Goal: Task Accomplishment & Management: Use online tool/utility

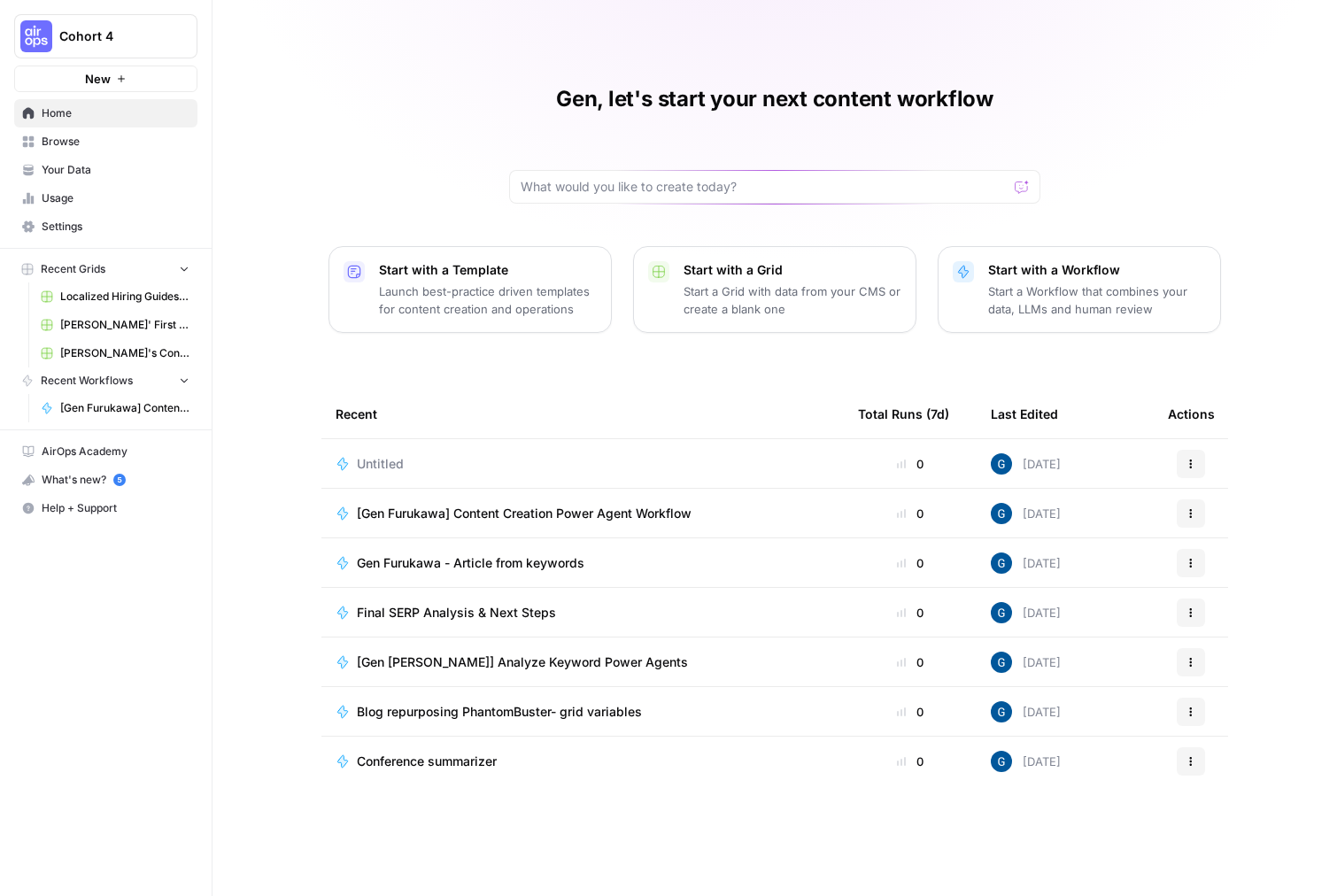
click at [489, 509] on span "[Gen Furukawa] Content Creation Power Agent Workflow" at bounding box center [524, 513] width 334 height 17
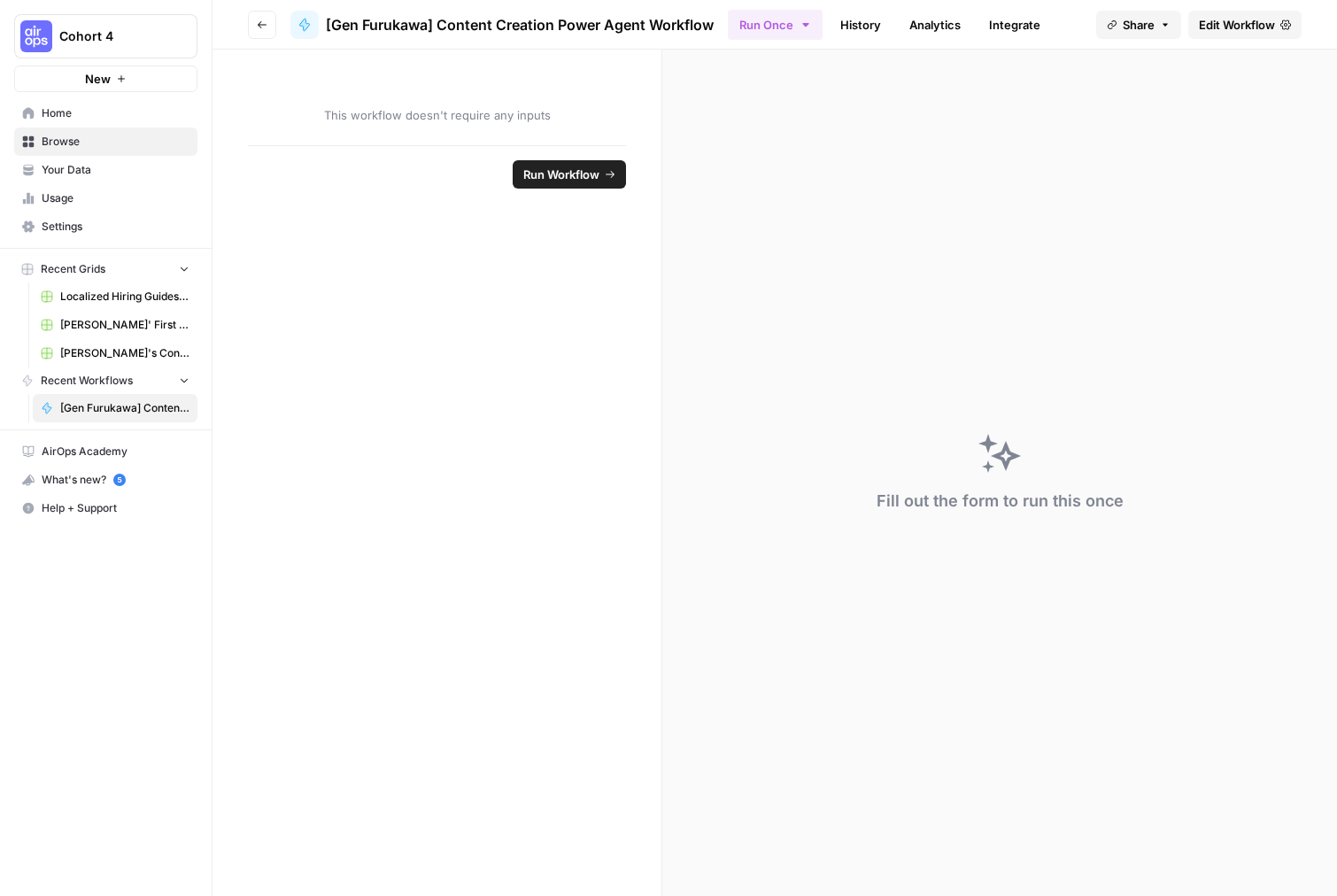
click at [272, 19] on button "Go back" at bounding box center [262, 25] width 29 height 29
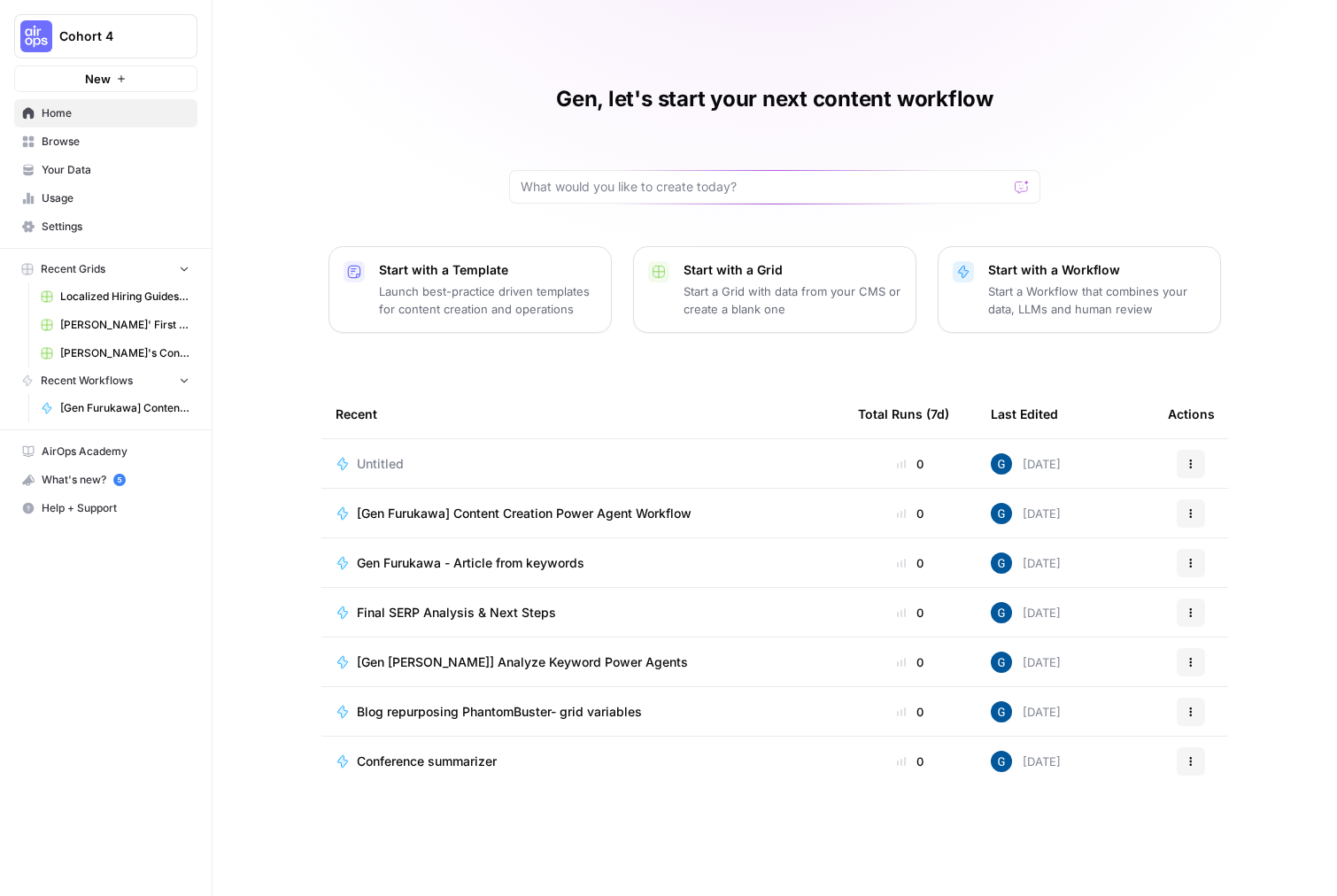
click at [41, 135] on span "Browse" at bounding box center [115, 142] width 147 height 16
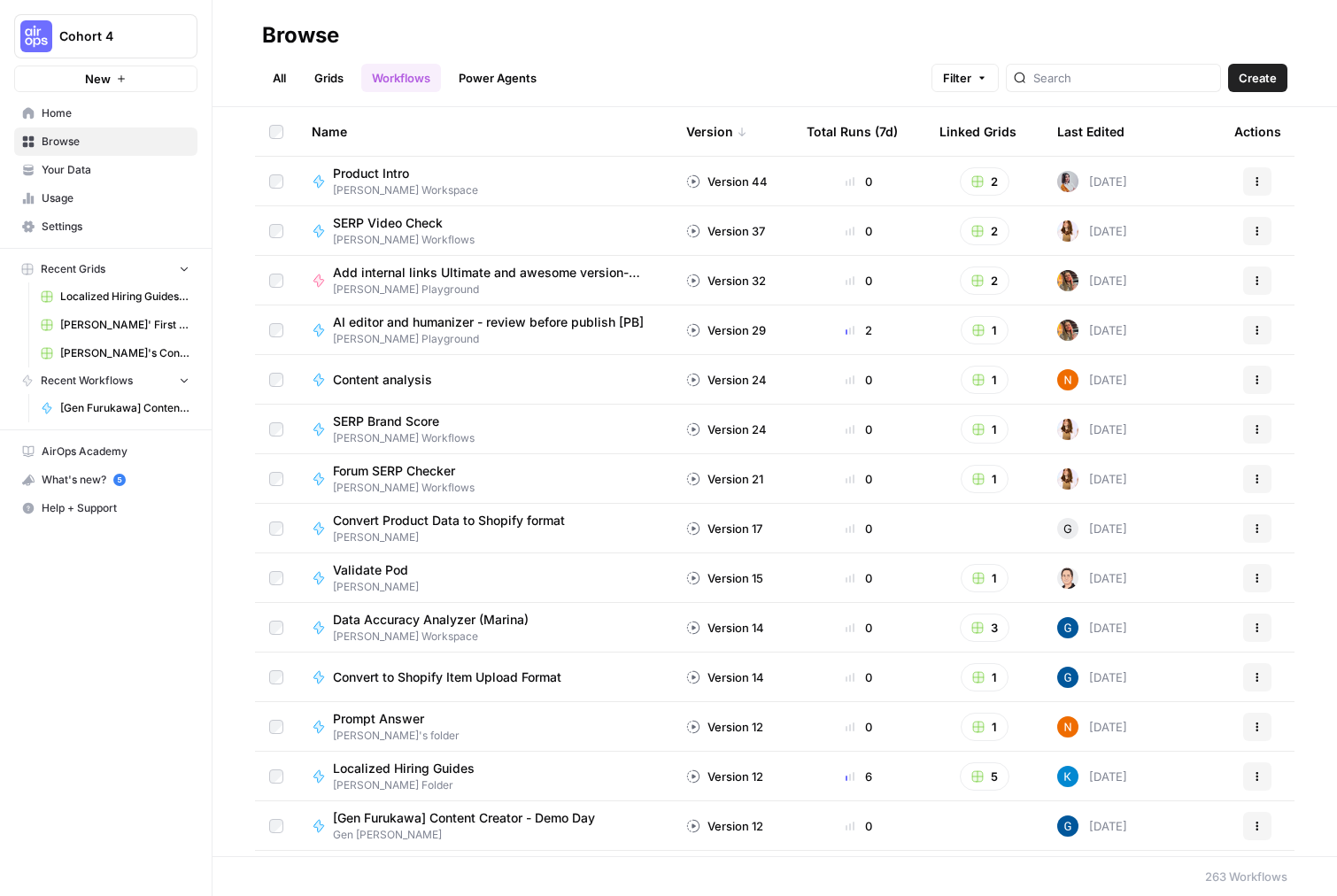
click at [333, 86] on link "Grids" at bounding box center [329, 78] width 51 height 29
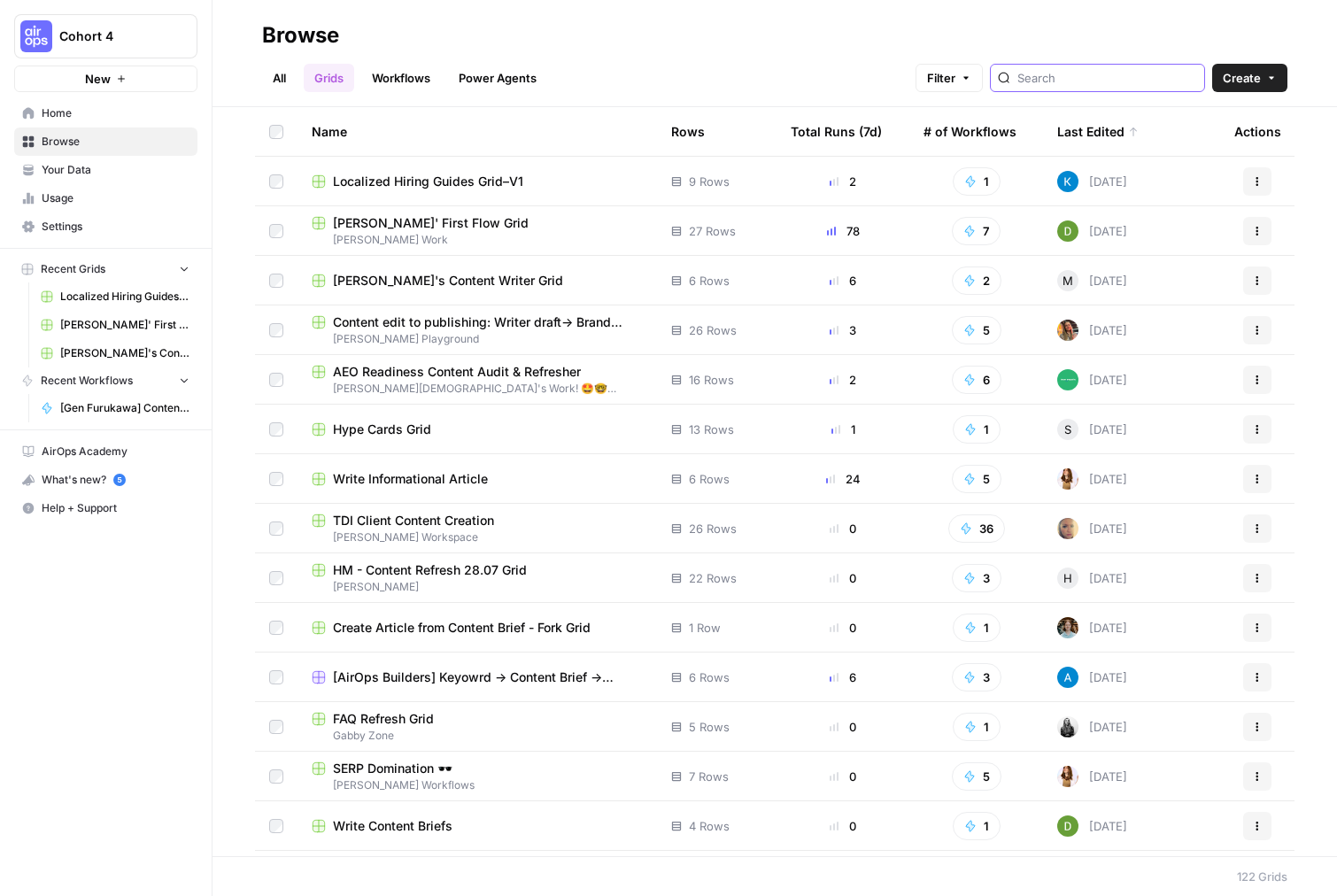
click at [930, 82] on input "search" at bounding box center [1107, 78] width 180 height 17
type input "furukawa"
click at [97, 101] on link "Home" at bounding box center [105, 114] width 183 height 29
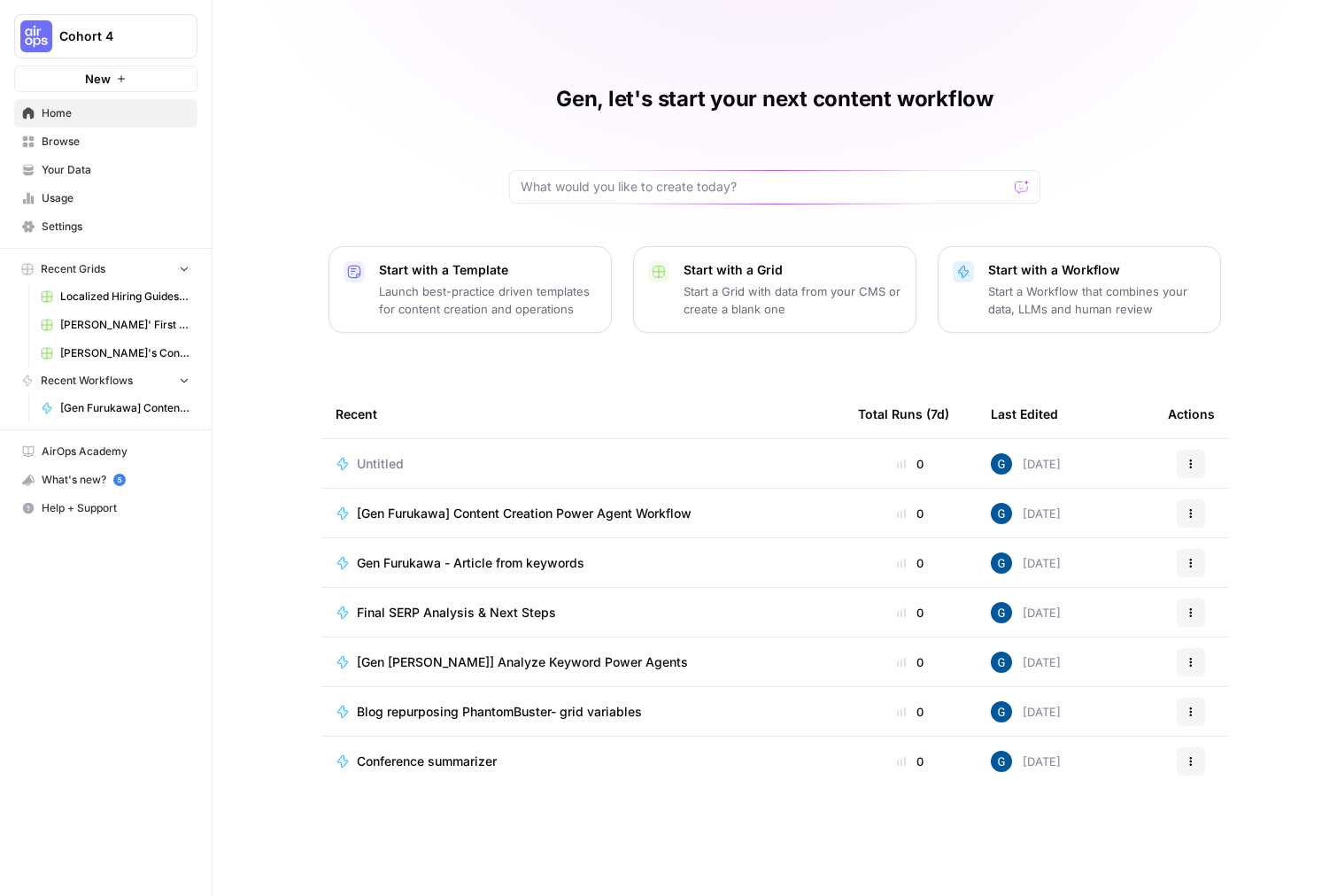
click at [690, 314] on p "Start a Grid with data from your CMS or create a blank one" at bounding box center [792, 300] width 217 height 35
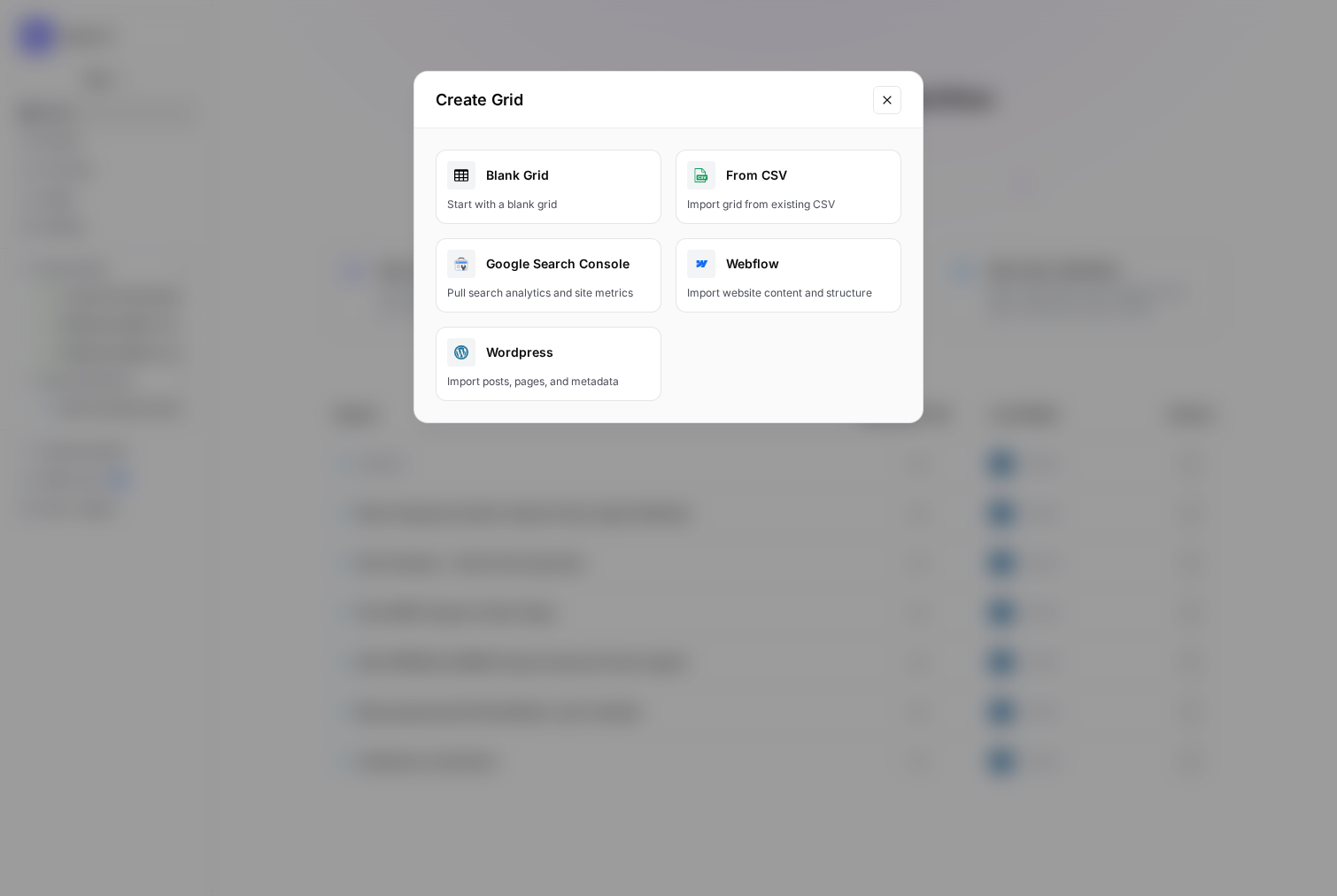
click at [886, 101] on icon "Close modal" at bounding box center [887, 100] width 14 height 14
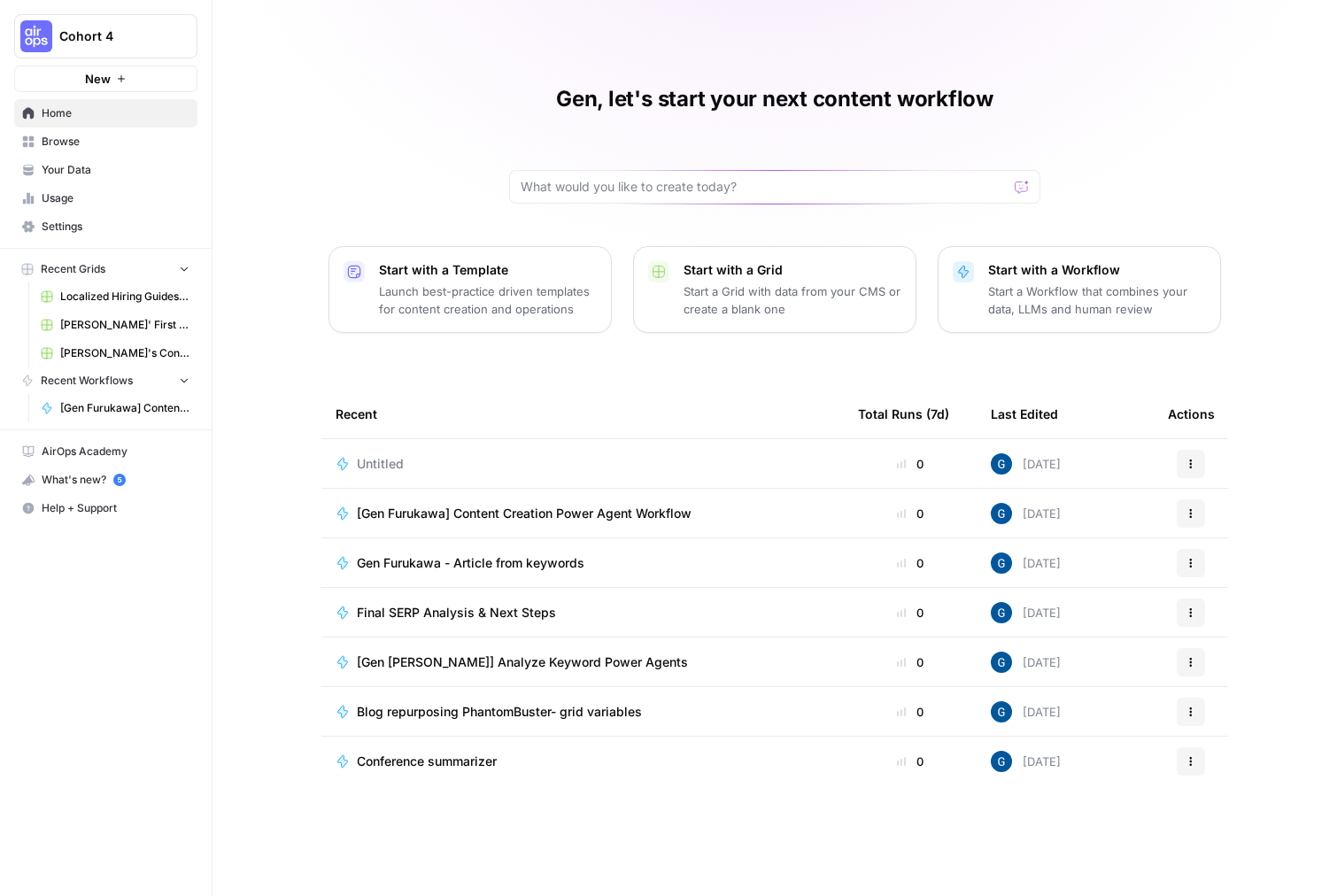
click at [96, 123] on link "Home" at bounding box center [105, 114] width 183 height 29
click at [78, 137] on span "Browse" at bounding box center [115, 142] width 147 height 16
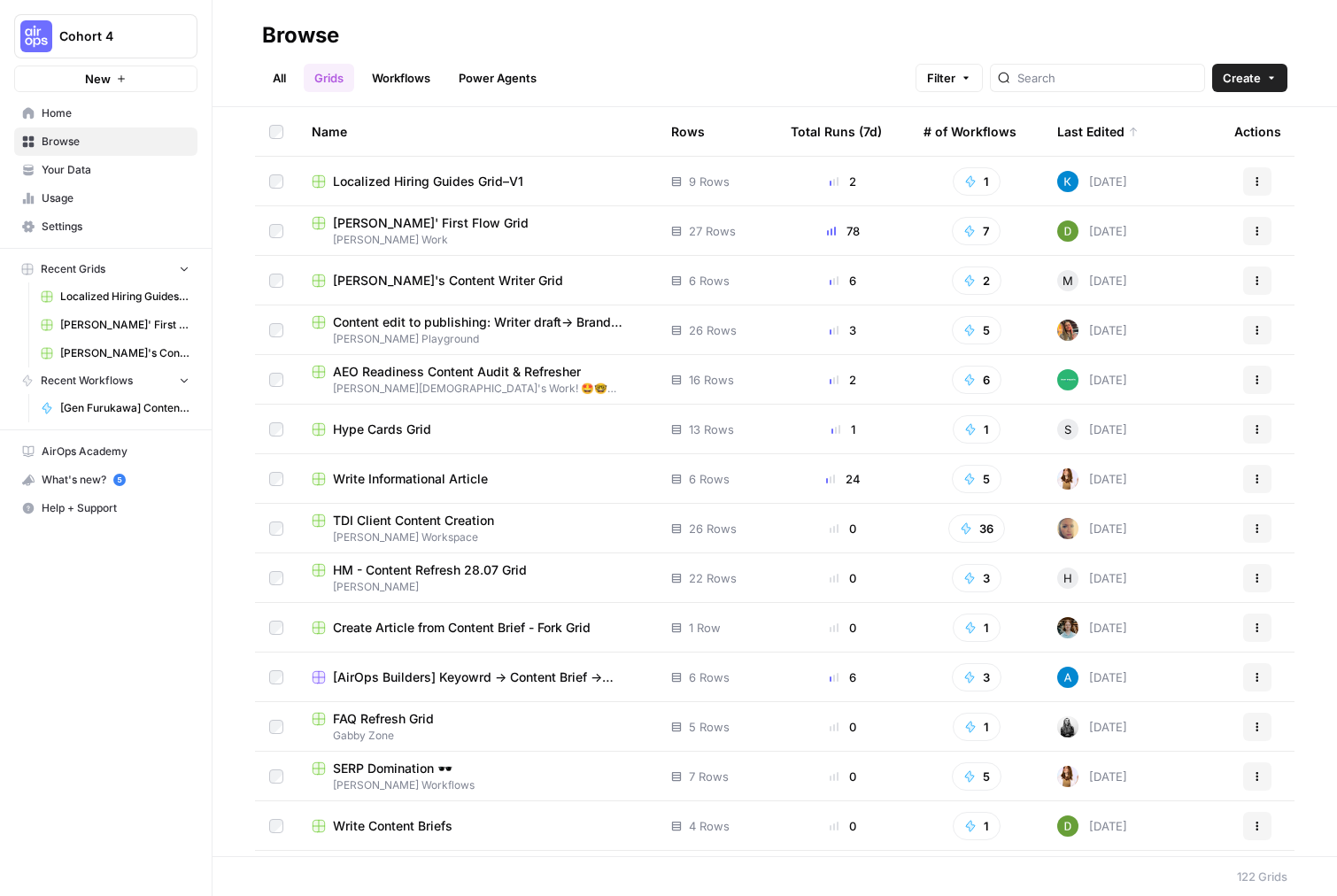
click at [930, 69] on div at bounding box center [1098, 78] width 215 height 29
type input "furukawa"
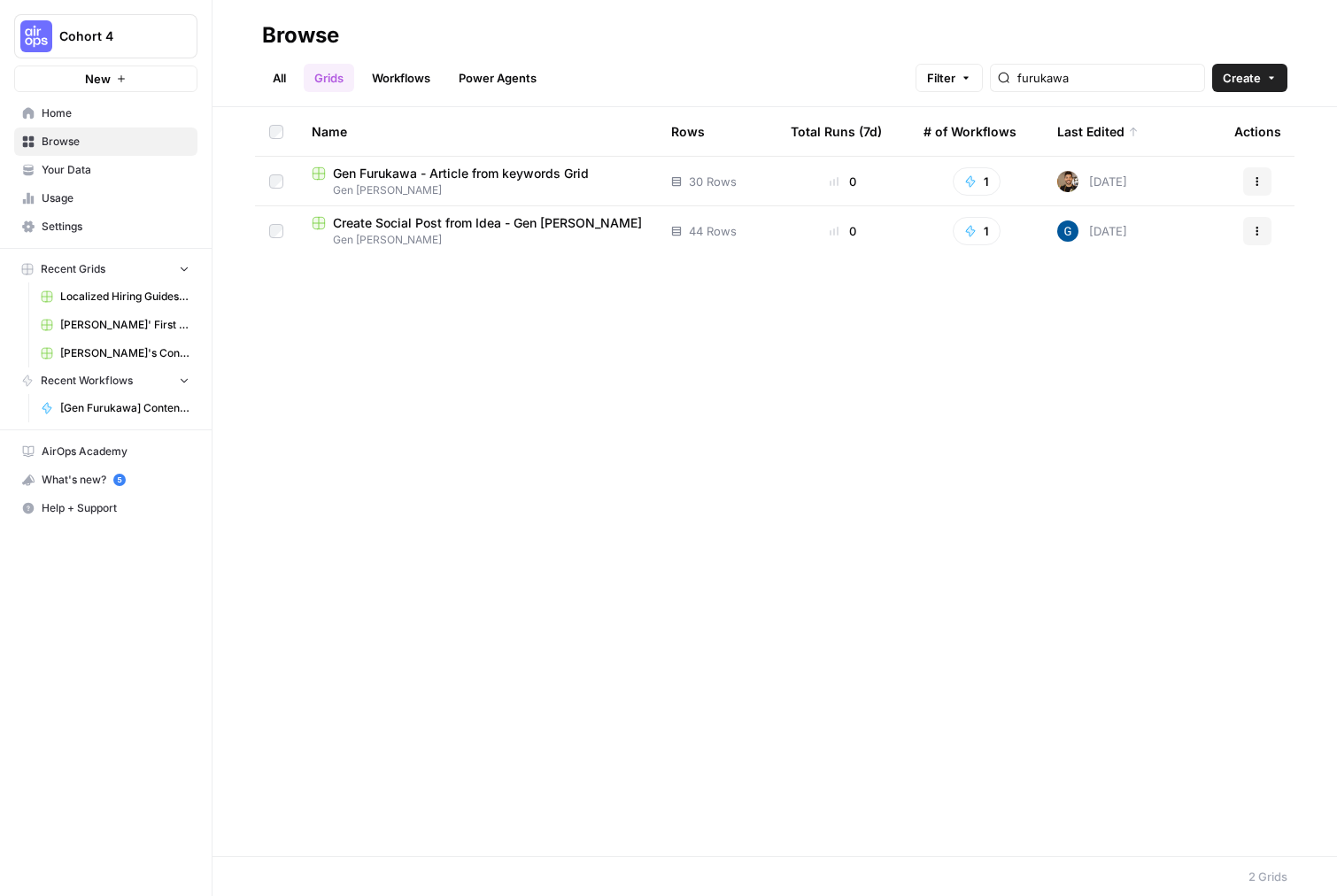
click at [536, 167] on span "Gen Furukawa - Article from keywords Grid" at bounding box center [461, 173] width 256 height 17
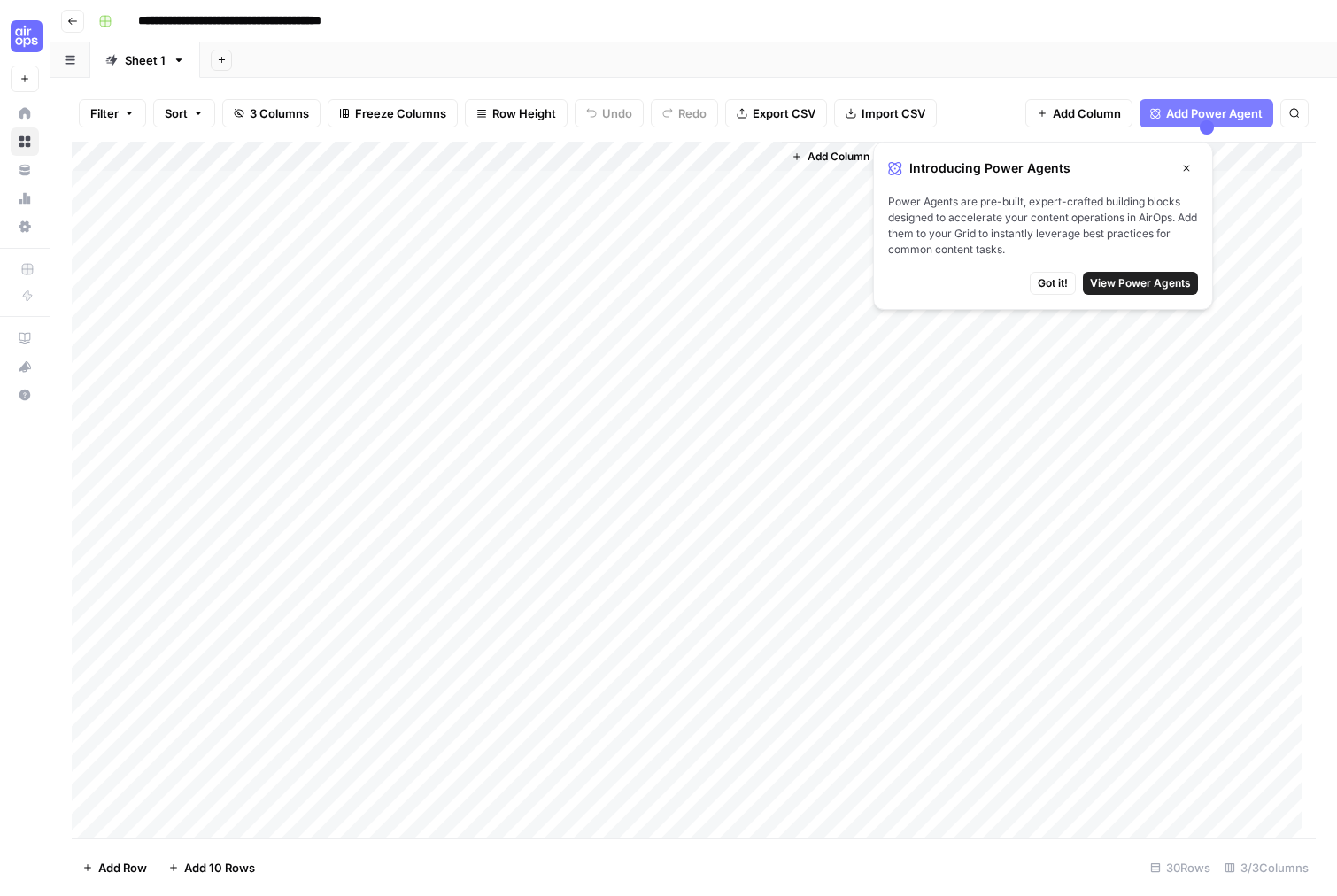
click at [930, 287] on span "Got it!" at bounding box center [1053, 283] width 30 height 16
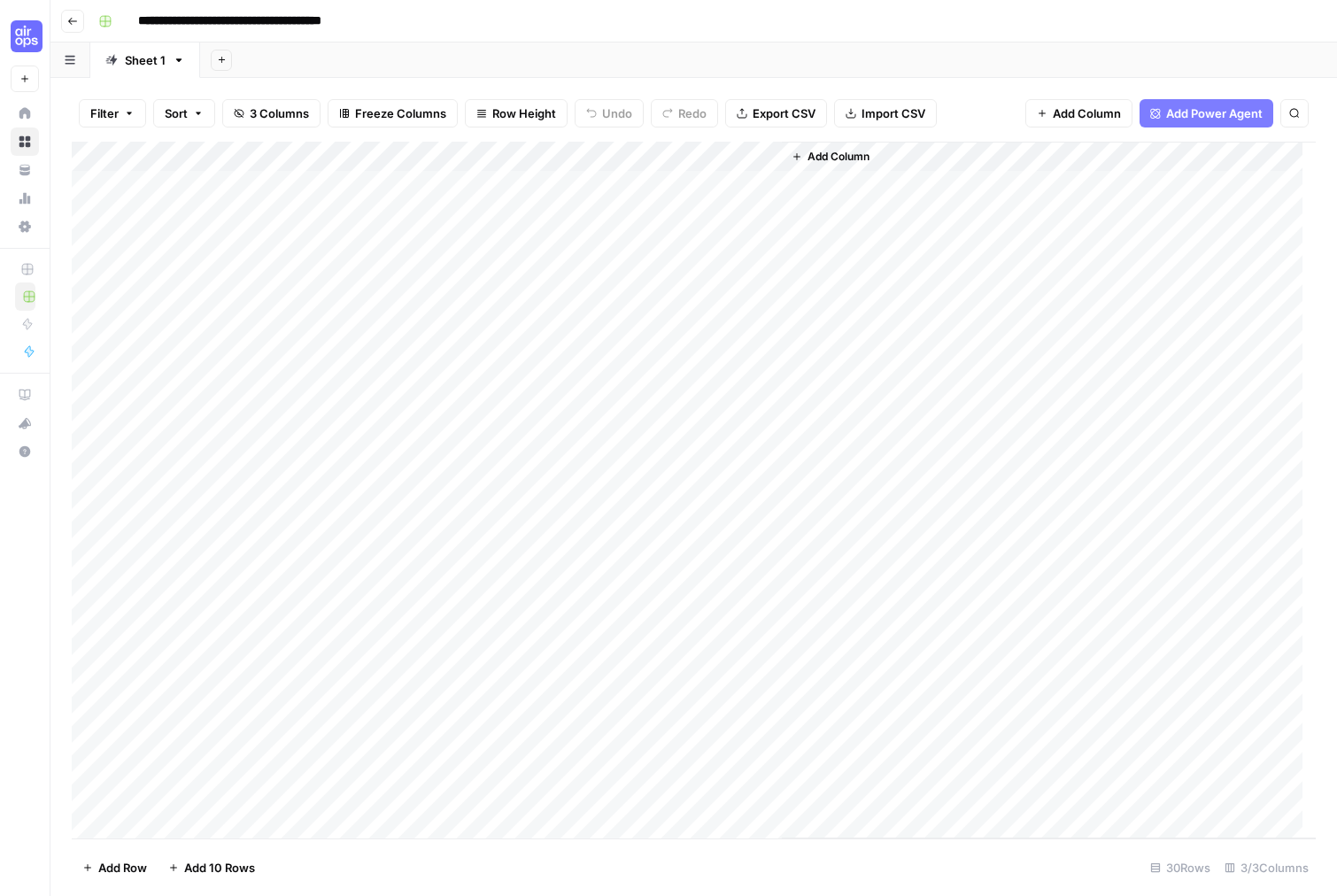
click at [77, 17] on icon "button" at bounding box center [72, 21] width 11 height 11
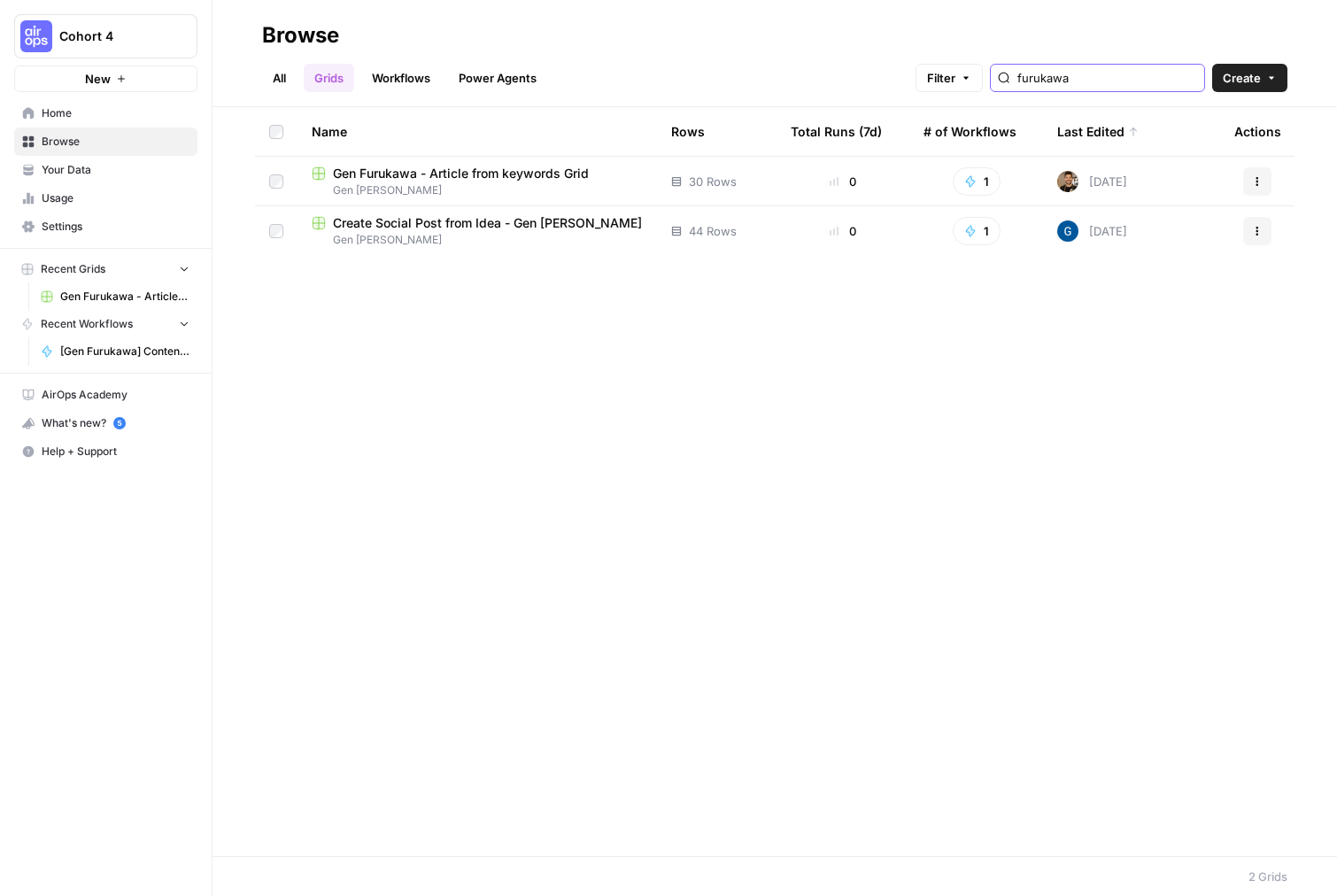
click at [930, 74] on input "furukawa" at bounding box center [1107, 78] width 180 height 17
click at [504, 83] on link "Power Agents" at bounding box center [498, 78] width 100 height 29
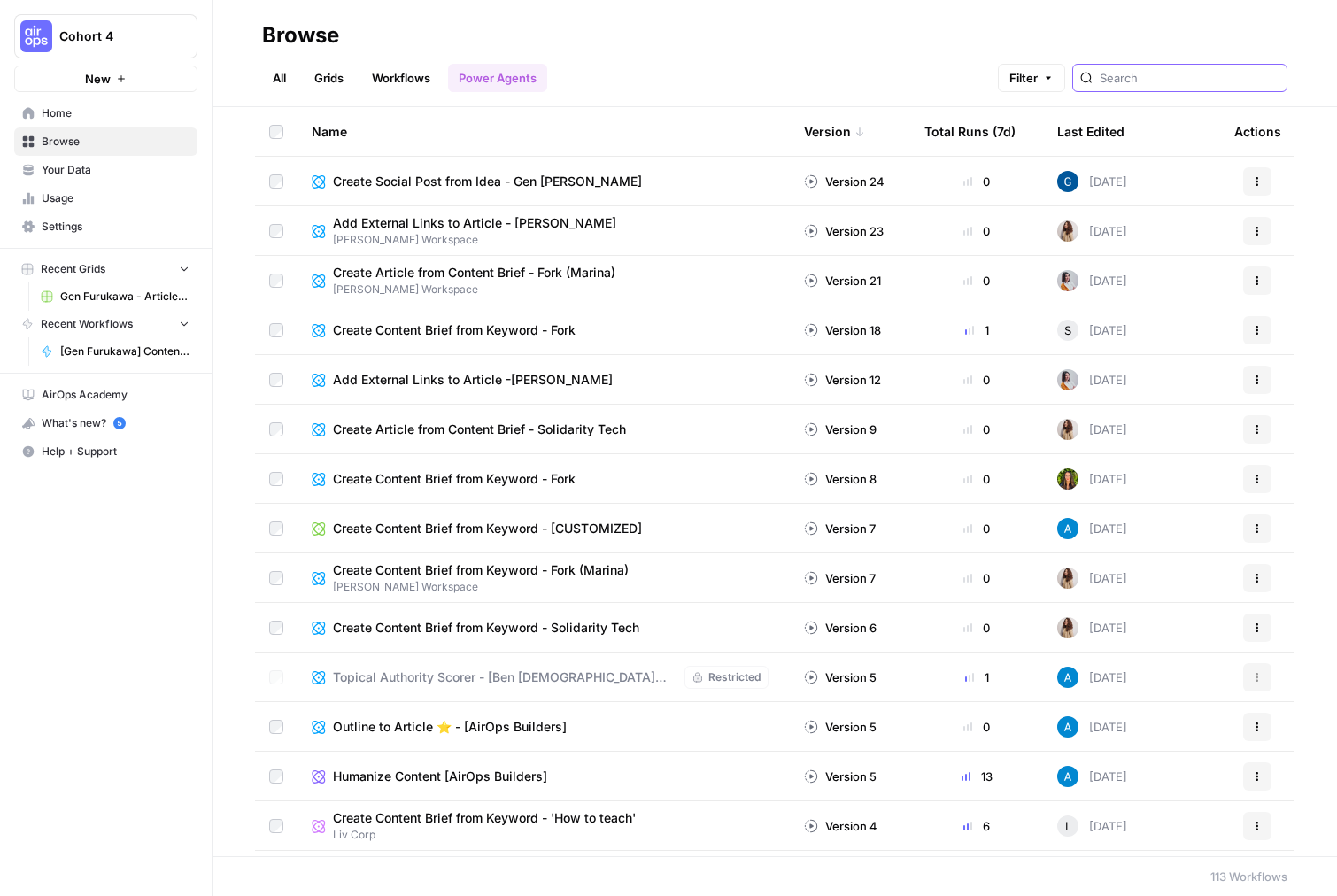
click at [930, 80] on input "search" at bounding box center [1190, 78] width 180 height 17
type input "furukawa"
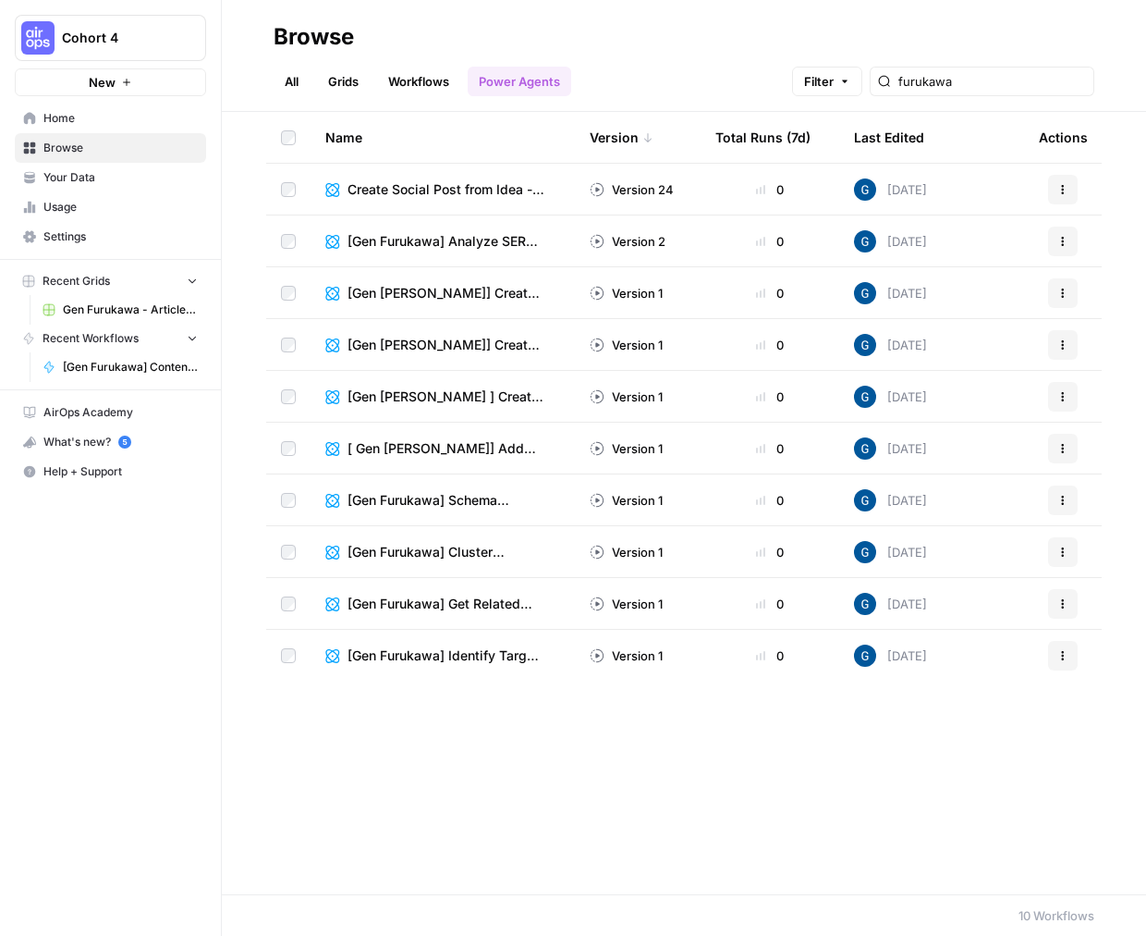
click at [518, 733] on div "Name Version Total Runs (7d) Last Edited Actions Create Social Post from Idea -…" at bounding box center [684, 503] width 925 height 782
click at [365, 79] on link "Grids" at bounding box center [343, 82] width 53 height 30
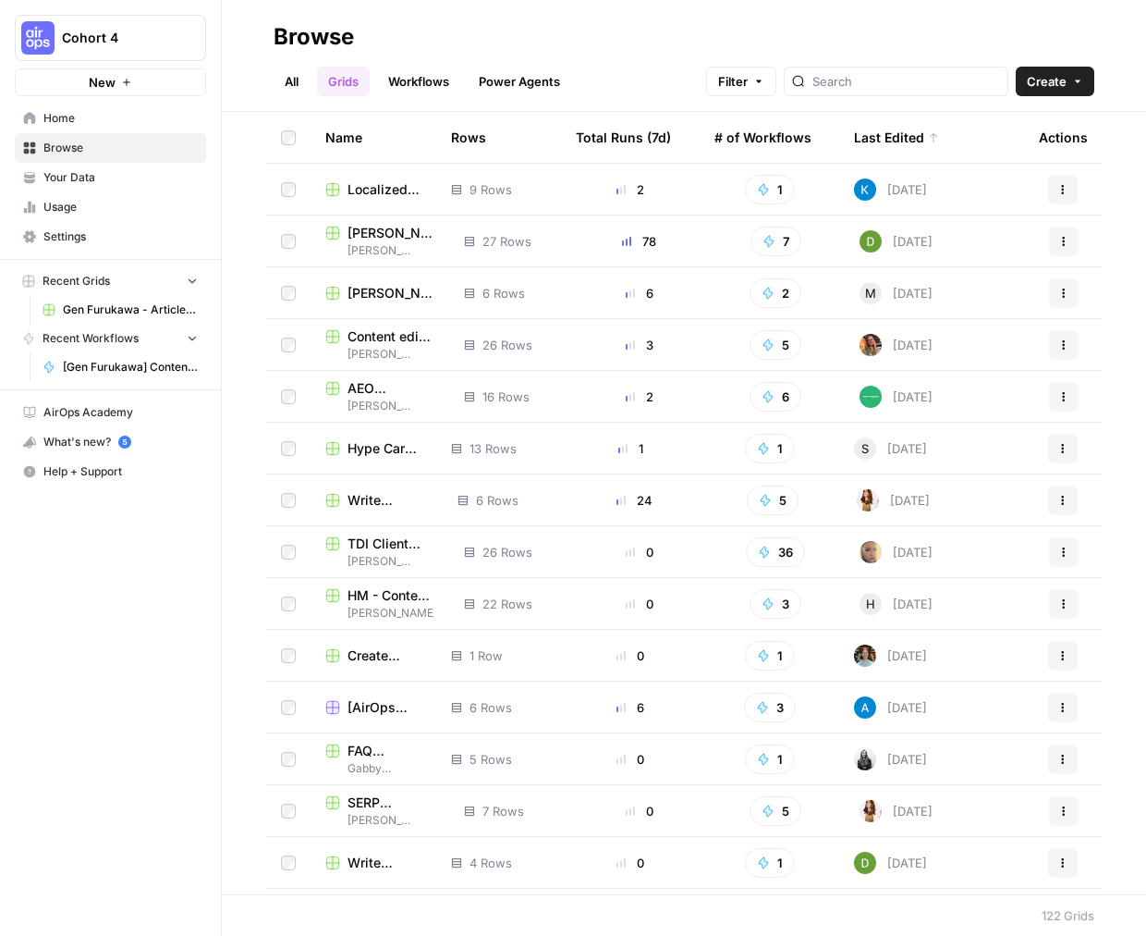
click at [868, 129] on div "Last Edited" at bounding box center [896, 137] width 85 height 51
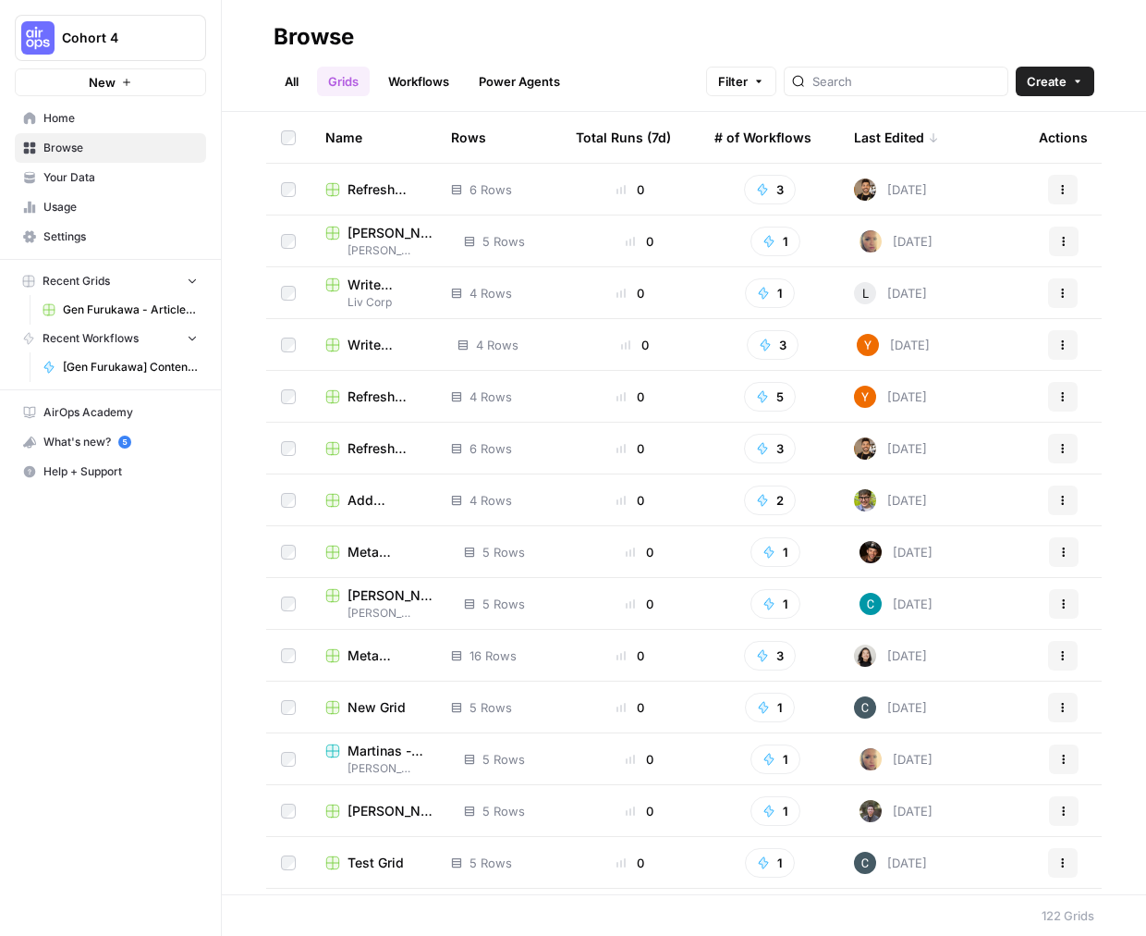
click at [859, 129] on div "Last Edited" at bounding box center [896, 137] width 85 height 51
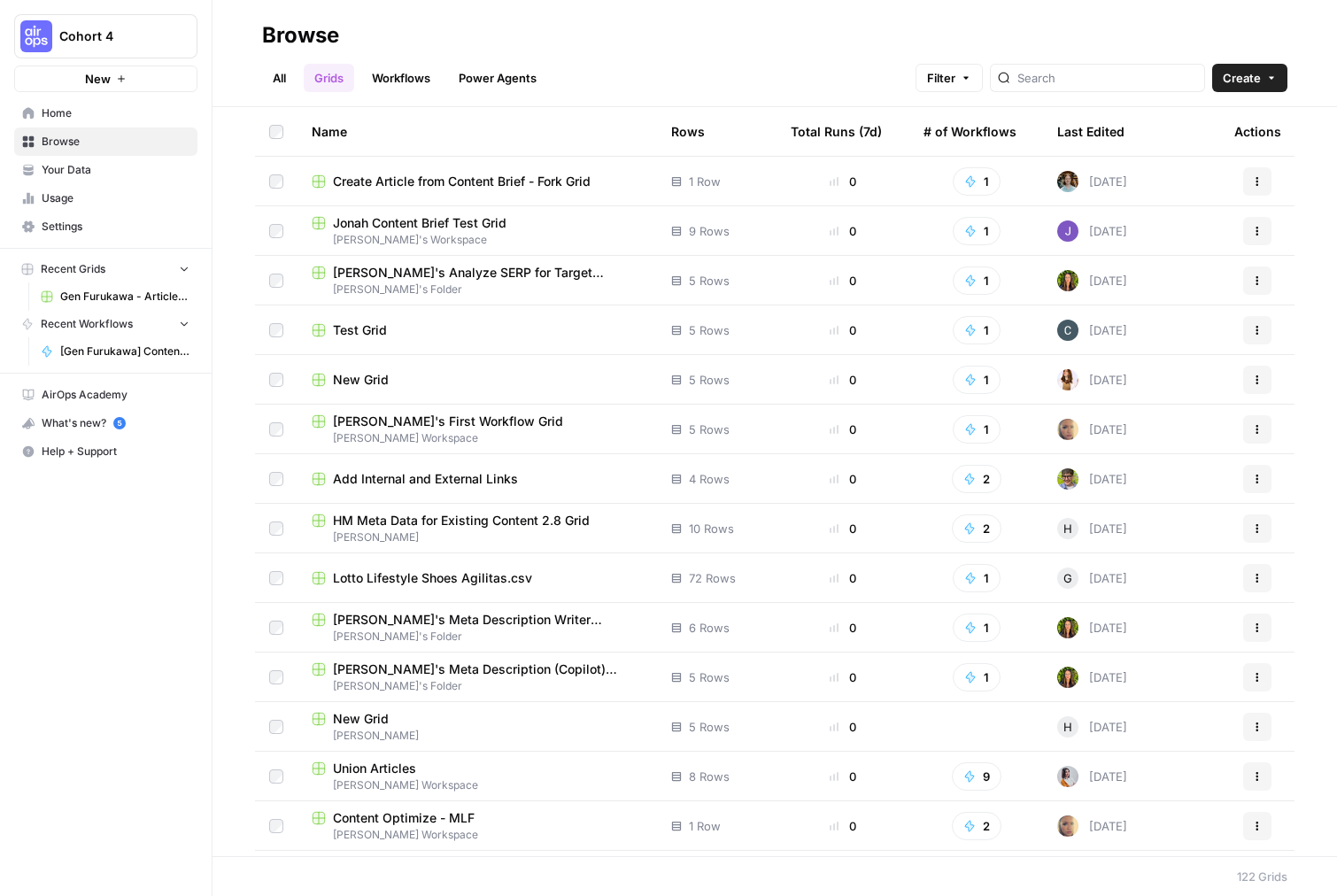
click at [133, 291] on span "Gen Furukawa - Article from keywords Grid" at bounding box center [125, 296] width 129 height 16
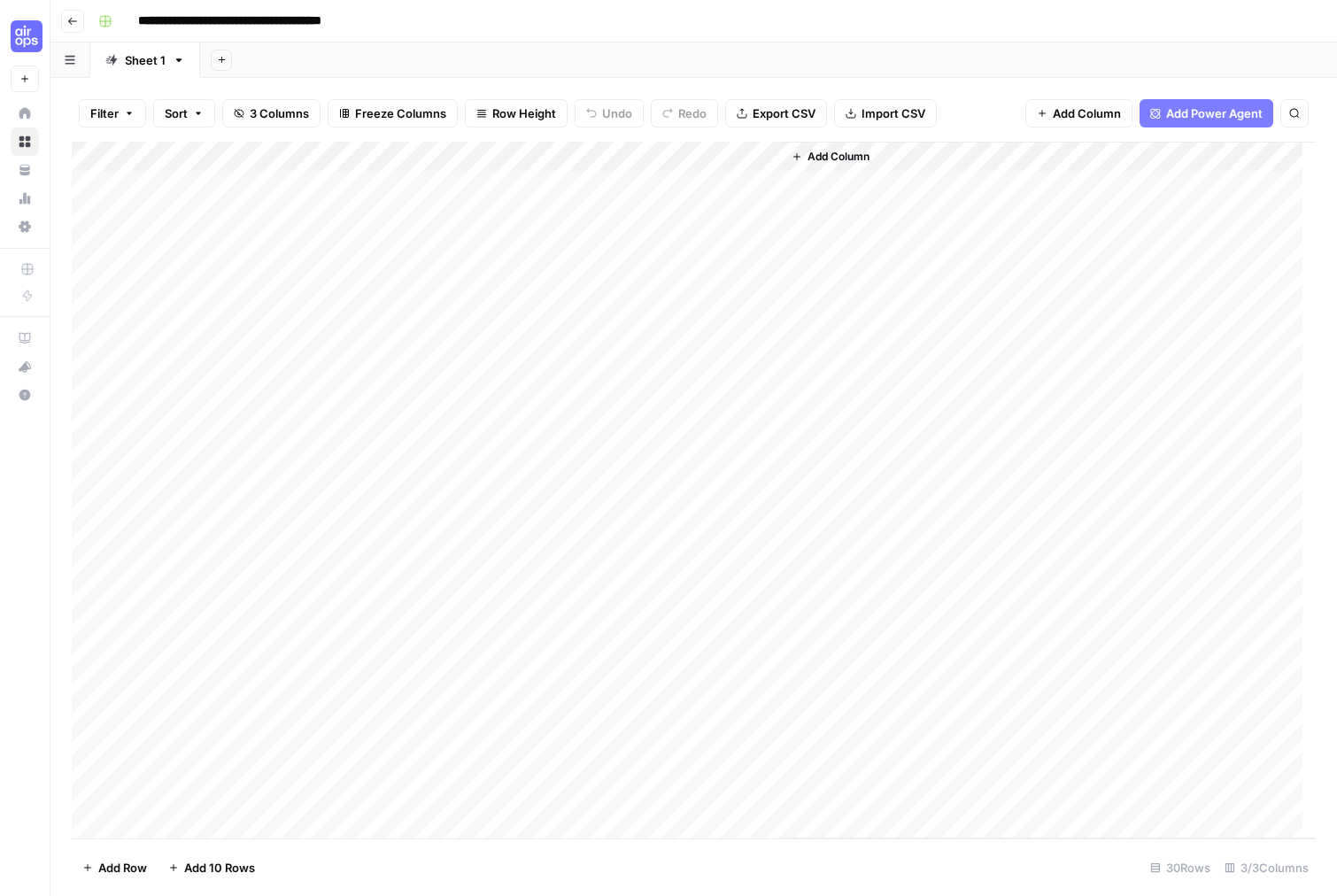
click at [78, 19] on button "Go back" at bounding box center [73, 21] width 23 height 23
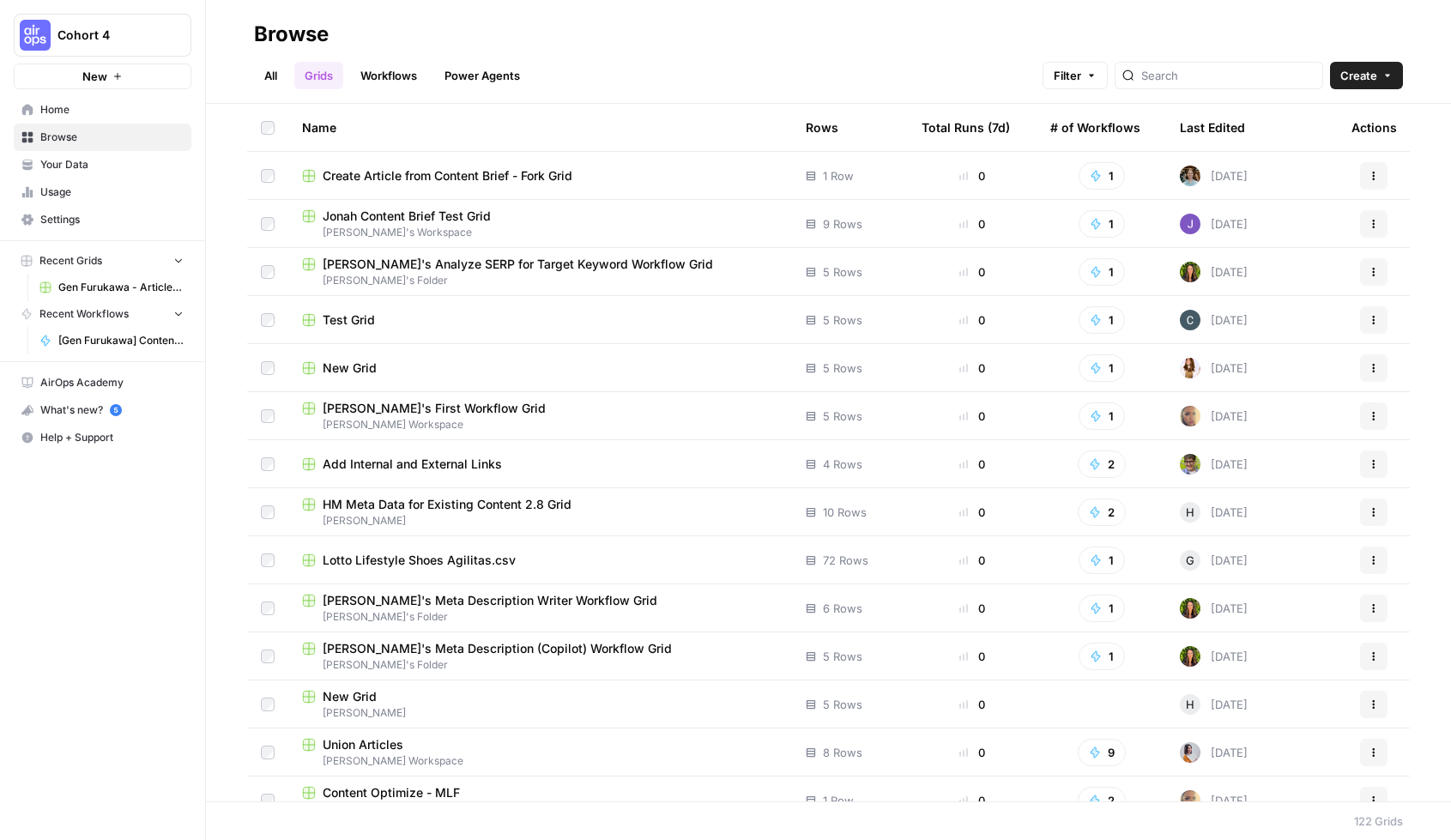
click at [279, 87] on link "All" at bounding box center [271, 76] width 33 height 28
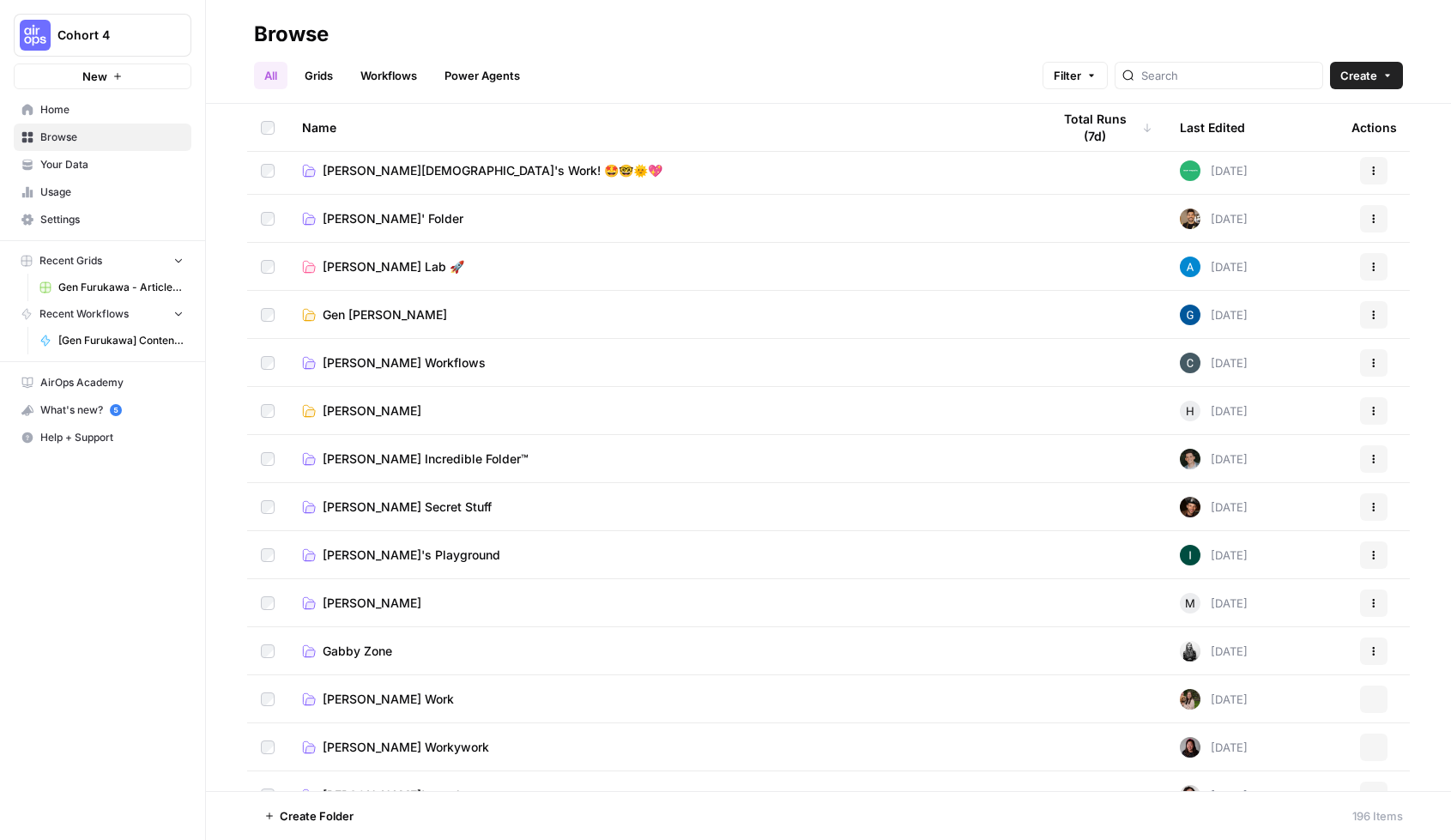
scroll to position [878, 0]
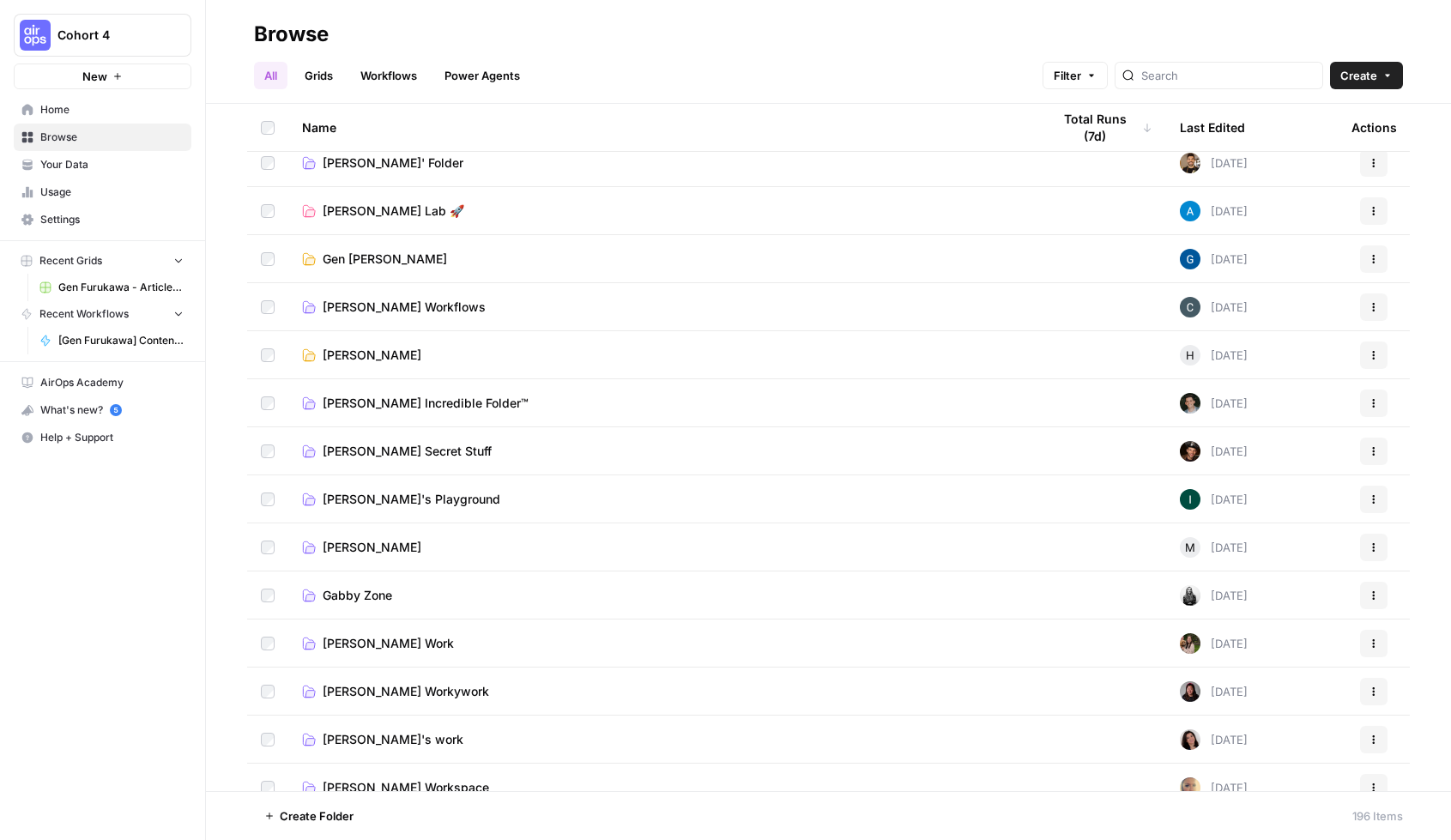
click at [349, 260] on span "Gen [PERSON_NAME]" at bounding box center [385, 259] width 124 height 17
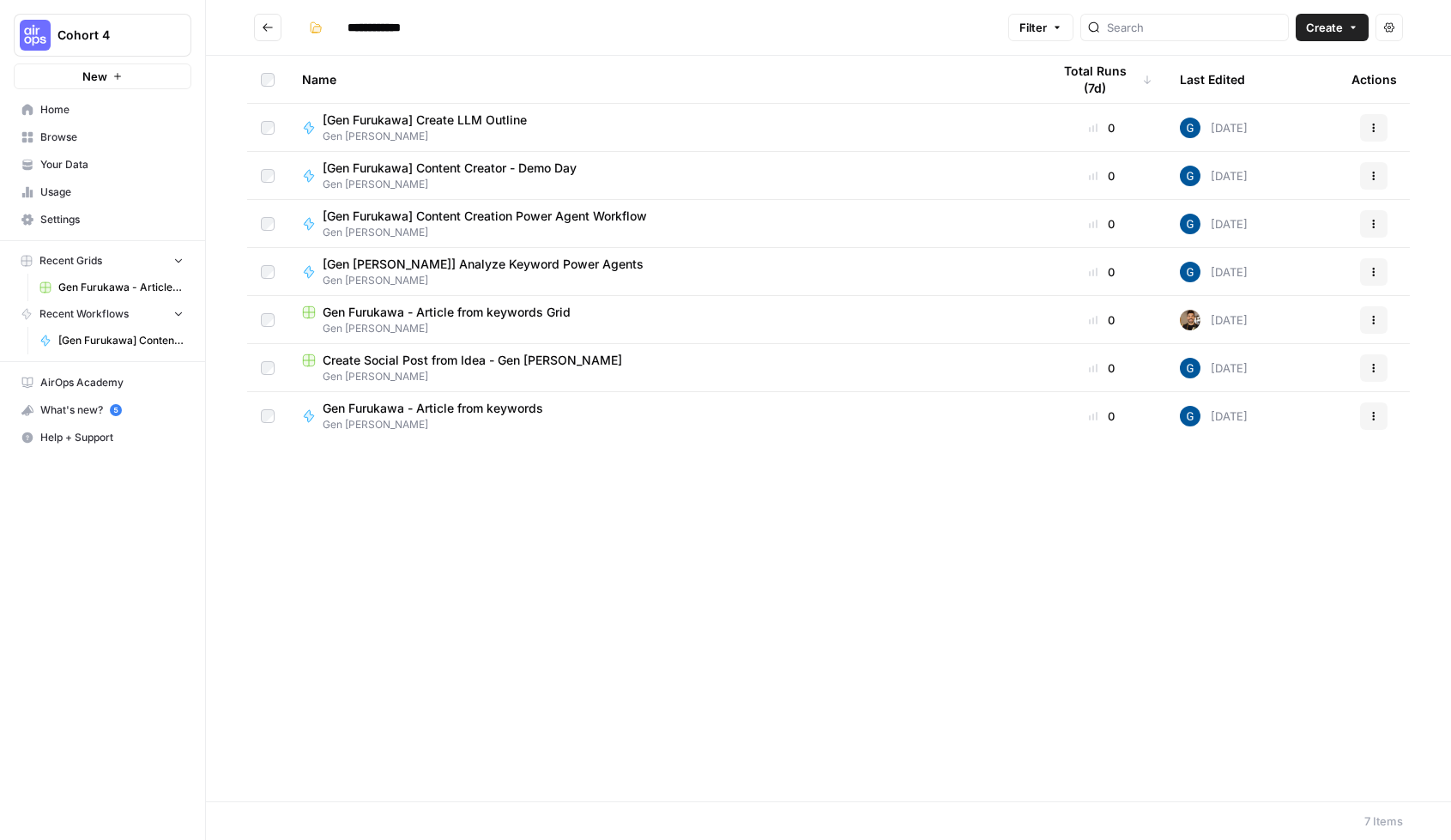
click at [479, 412] on span "Gen Furukawa - Article from keywords" at bounding box center [434, 408] width 221 height 17
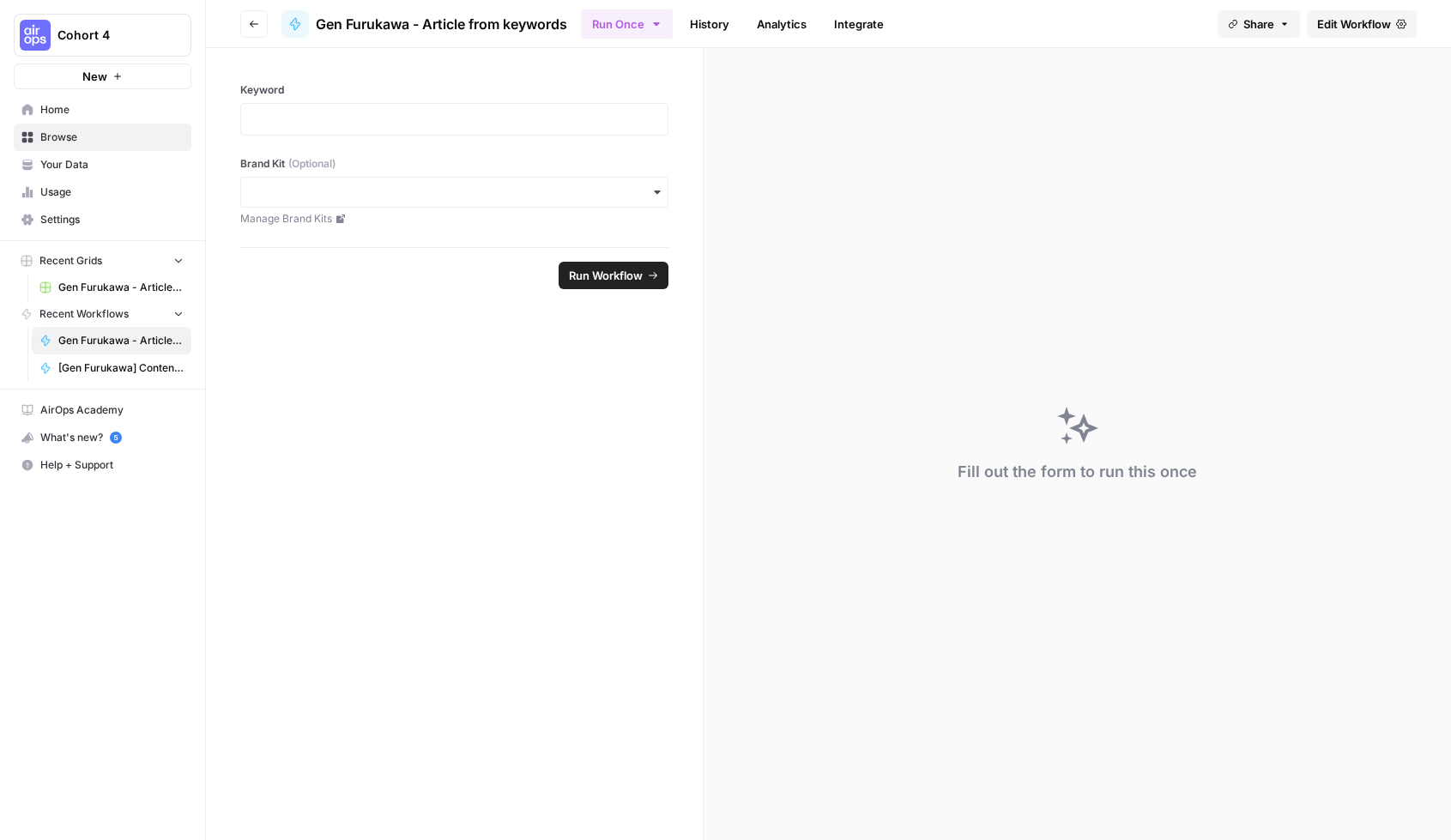
click at [901, 28] on span "Edit Workflow" at bounding box center [1354, 24] width 74 height 17
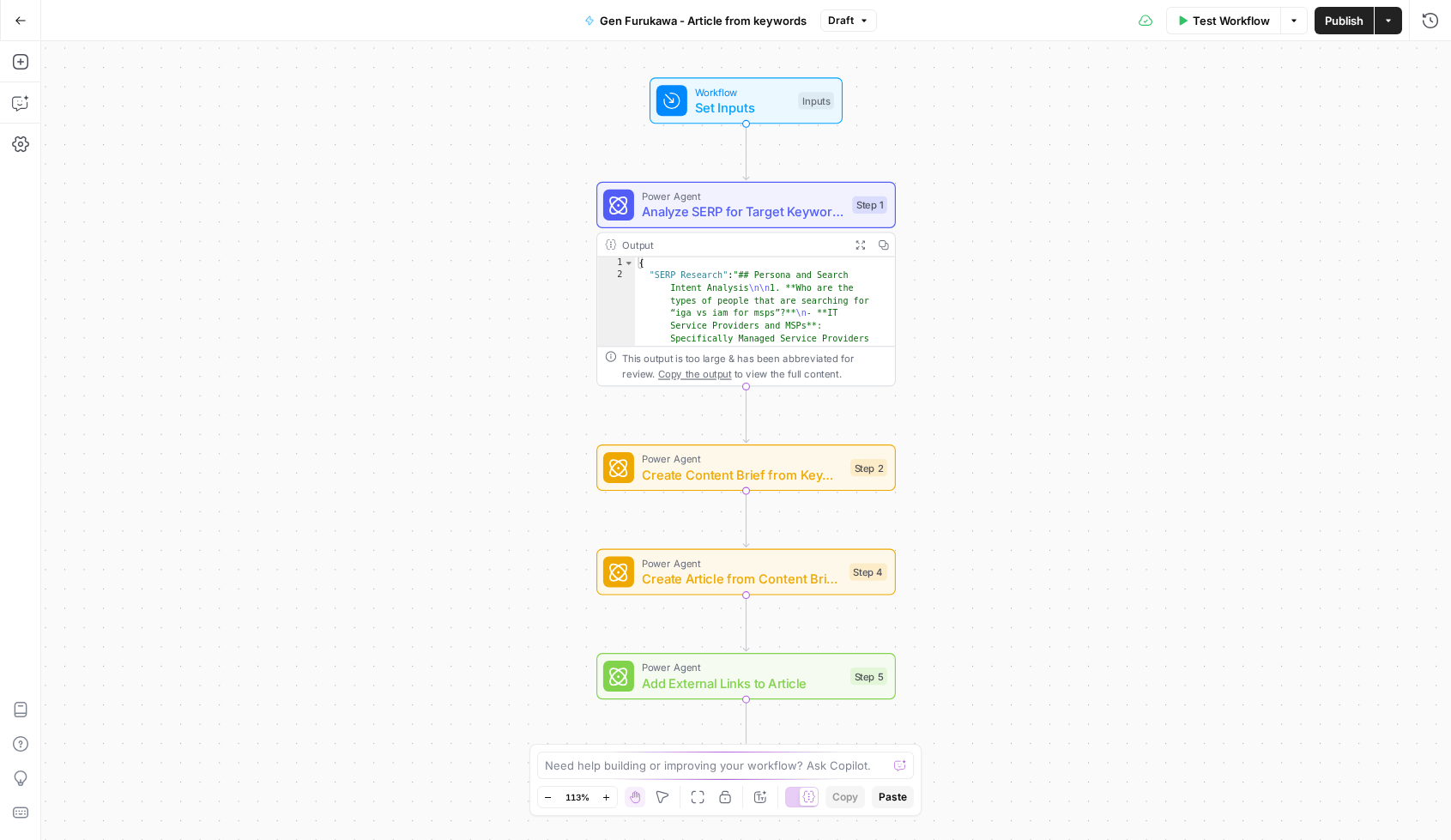
click at [901, 21] on icon "button" at bounding box center [1388, 20] width 10 height 10
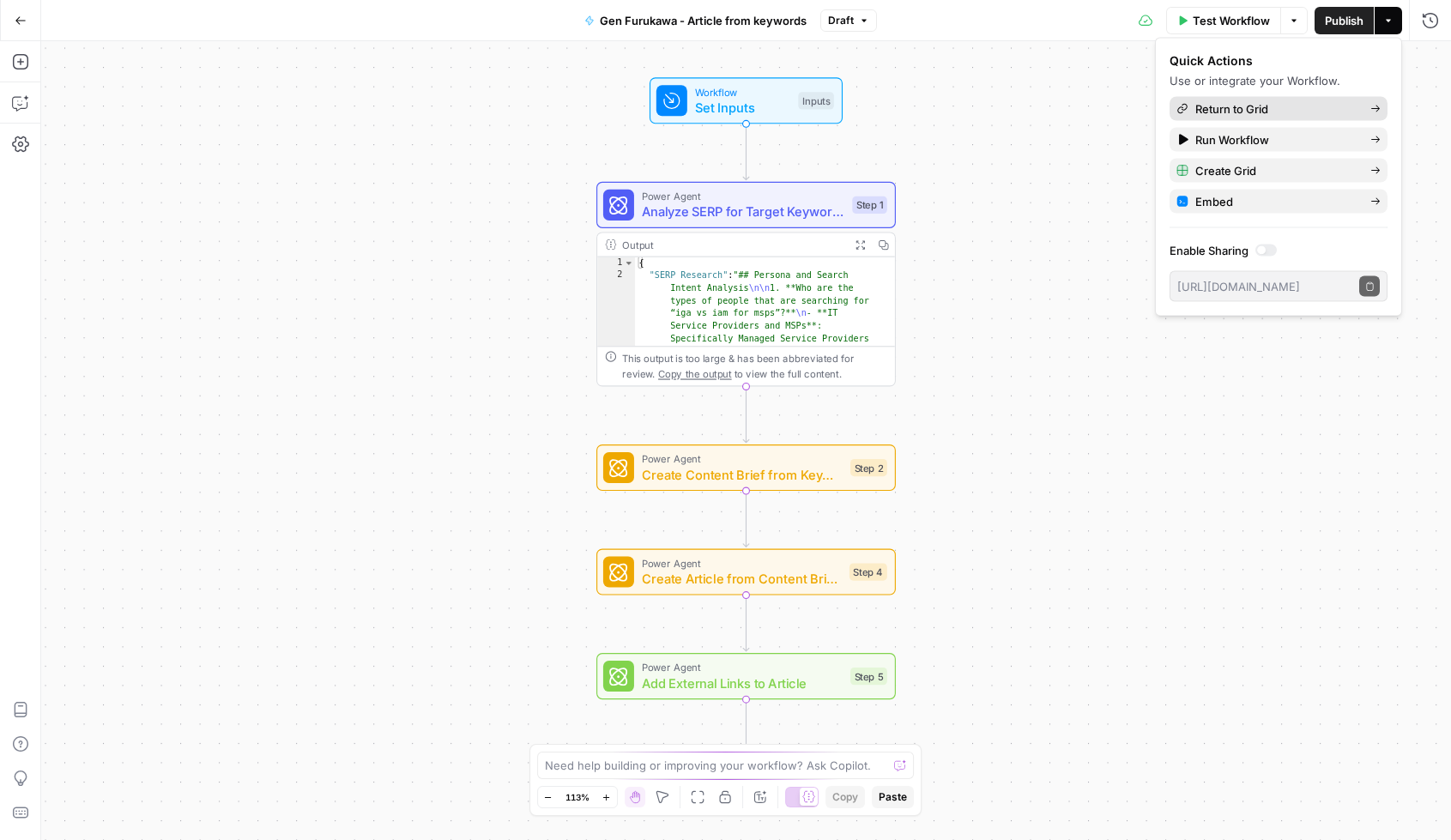
click at [901, 116] on span "Return to Grid" at bounding box center [1276, 109] width 162 height 17
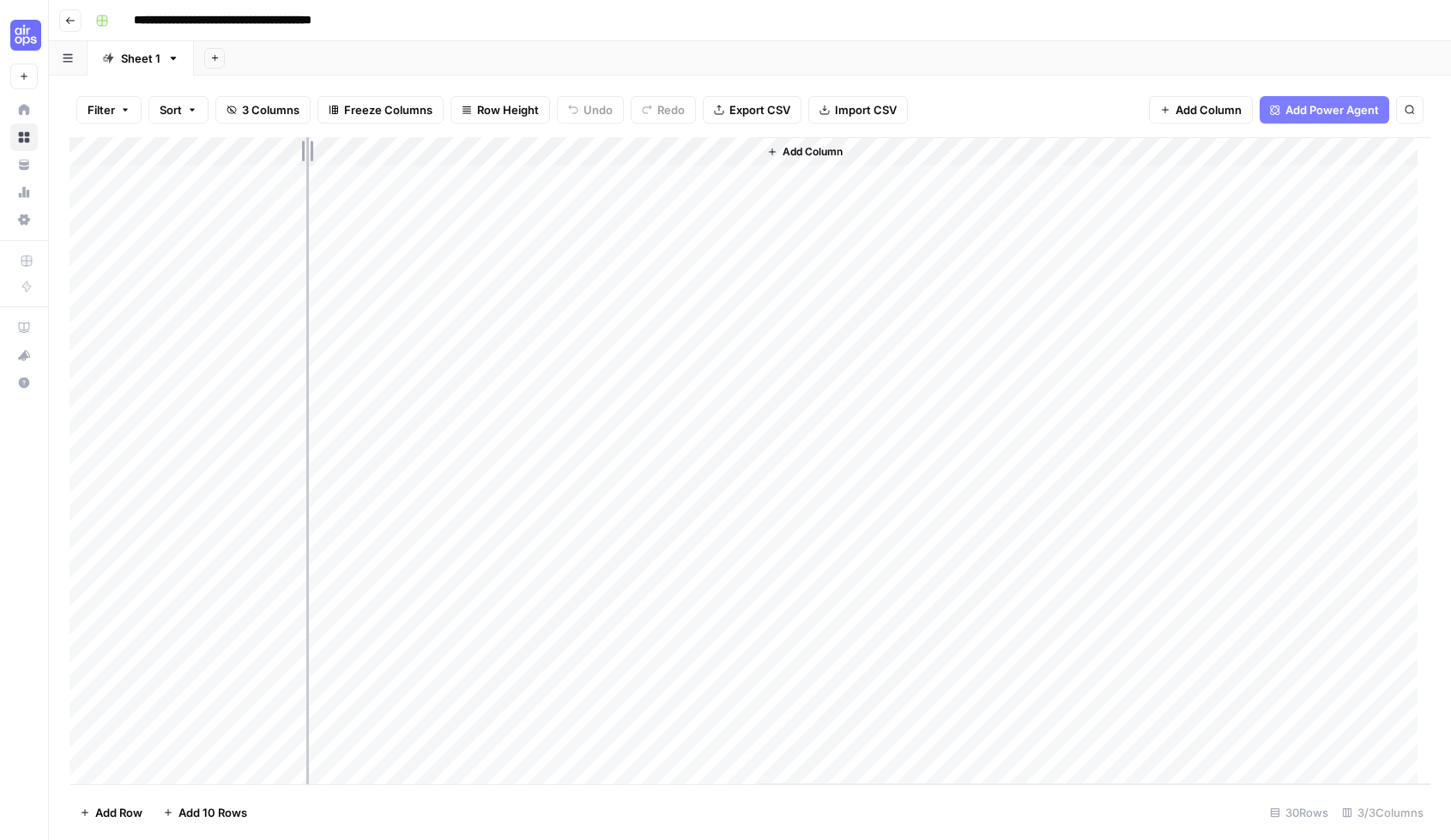
drag, startPoint x: 284, startPoint y: 145, endPoint x: 540, endPoint y: 160, distance: 256.4
click at [540, 160] on div "Add Column" at bounding box center [750, 460] width 1361 height 647
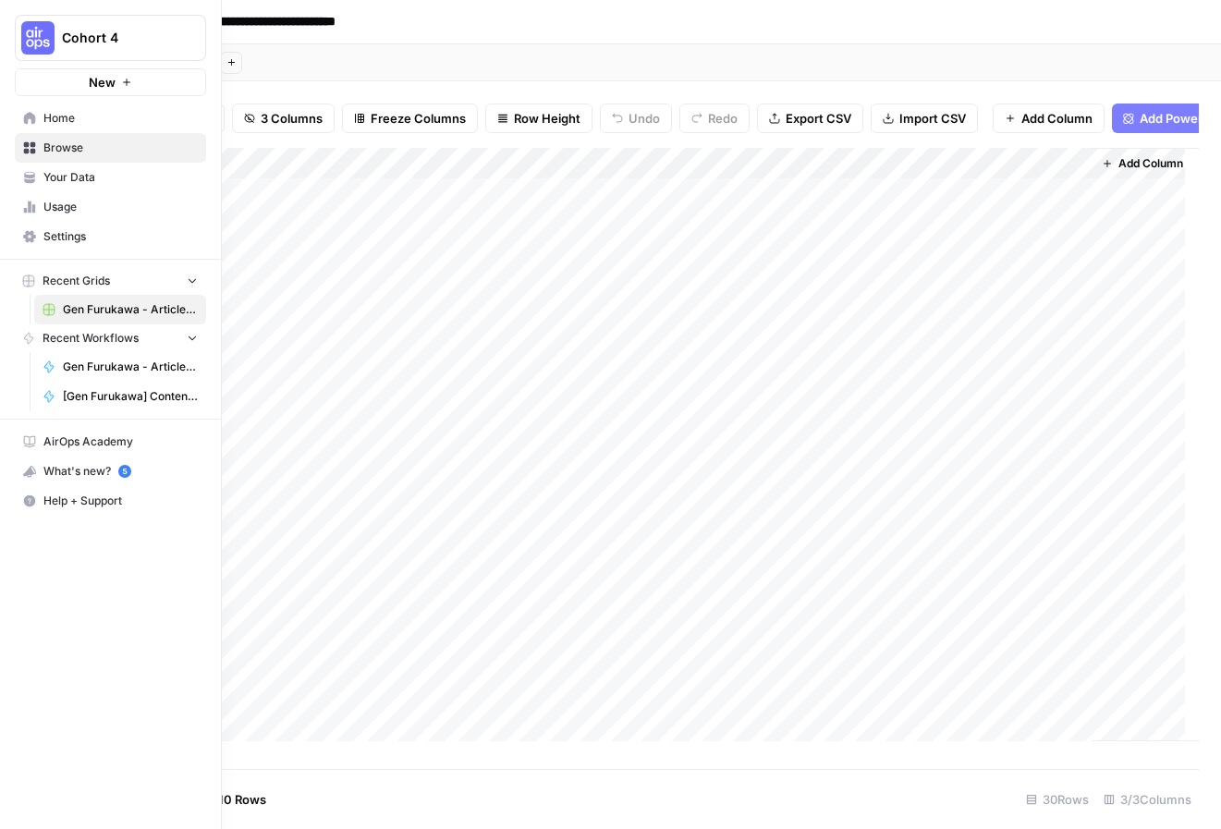
click at [61, 182] on span "Your Data" at bounding box center [120, 177] width 154 height 17
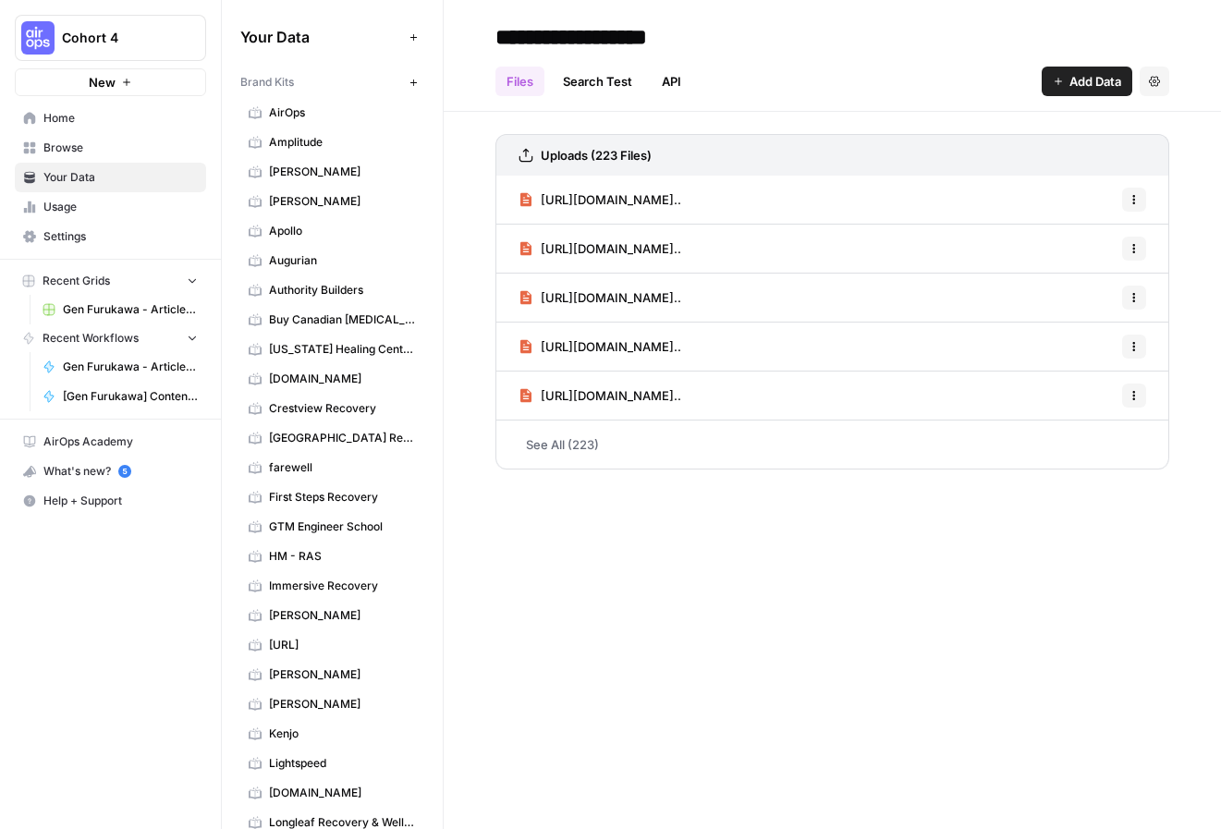
click at [288, 121] on link "AirOps" at bounding box center [332, 113] width 184 height 30
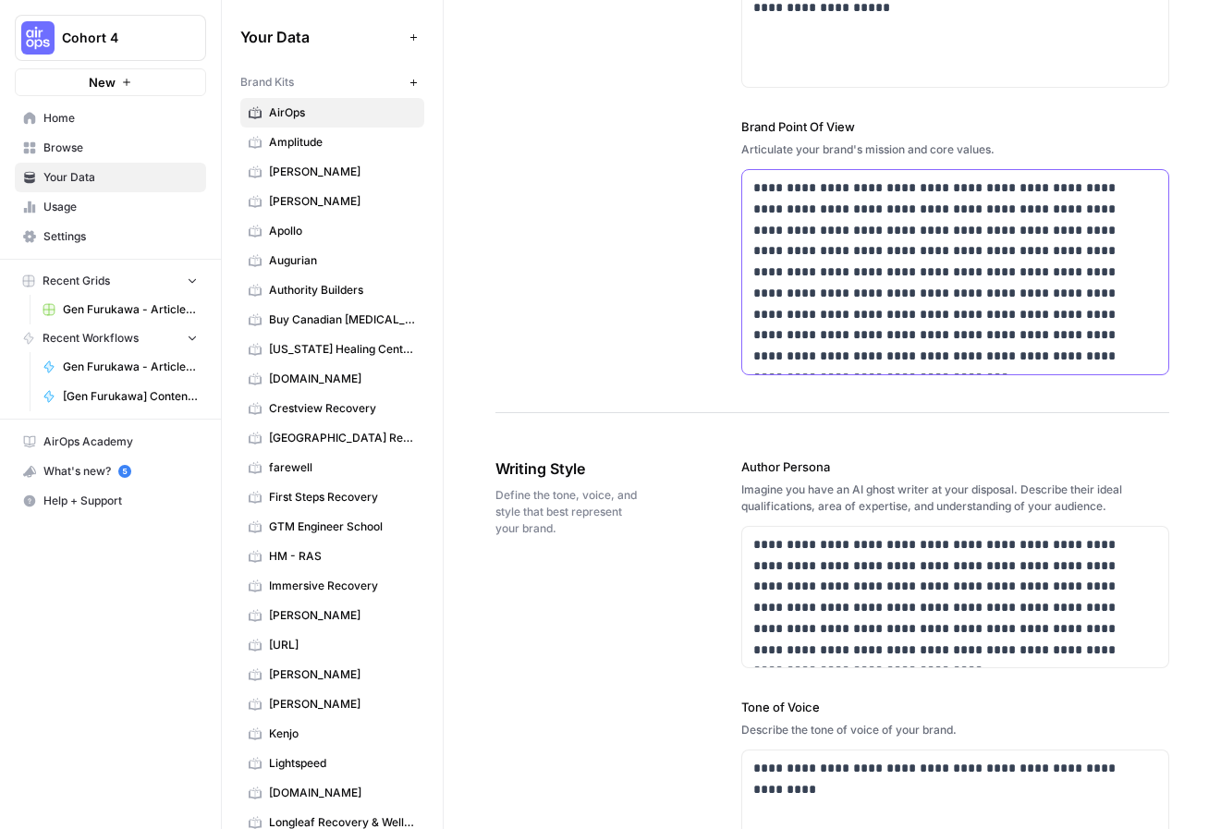
click at [869, 257] on p "**********" at bounding box center [951, 273] width 394 height 190
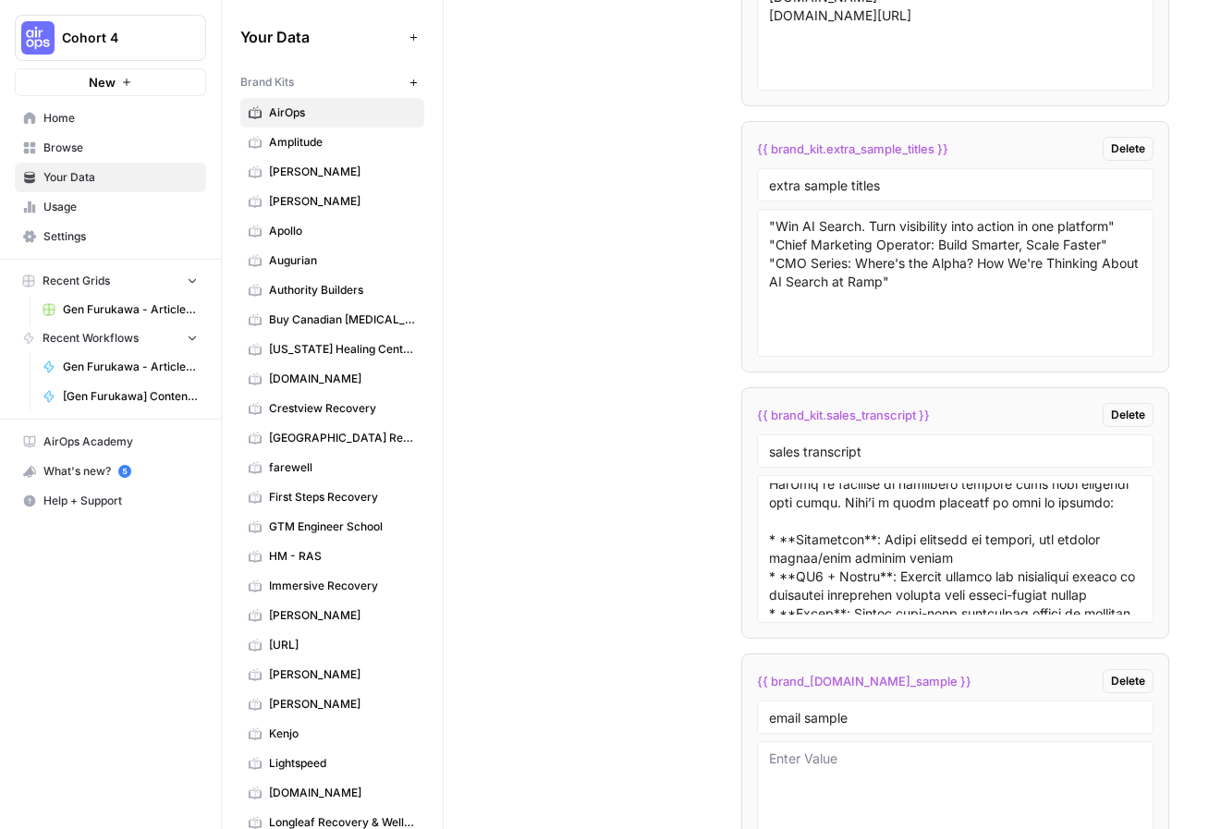
scroll to position [3409, 0]
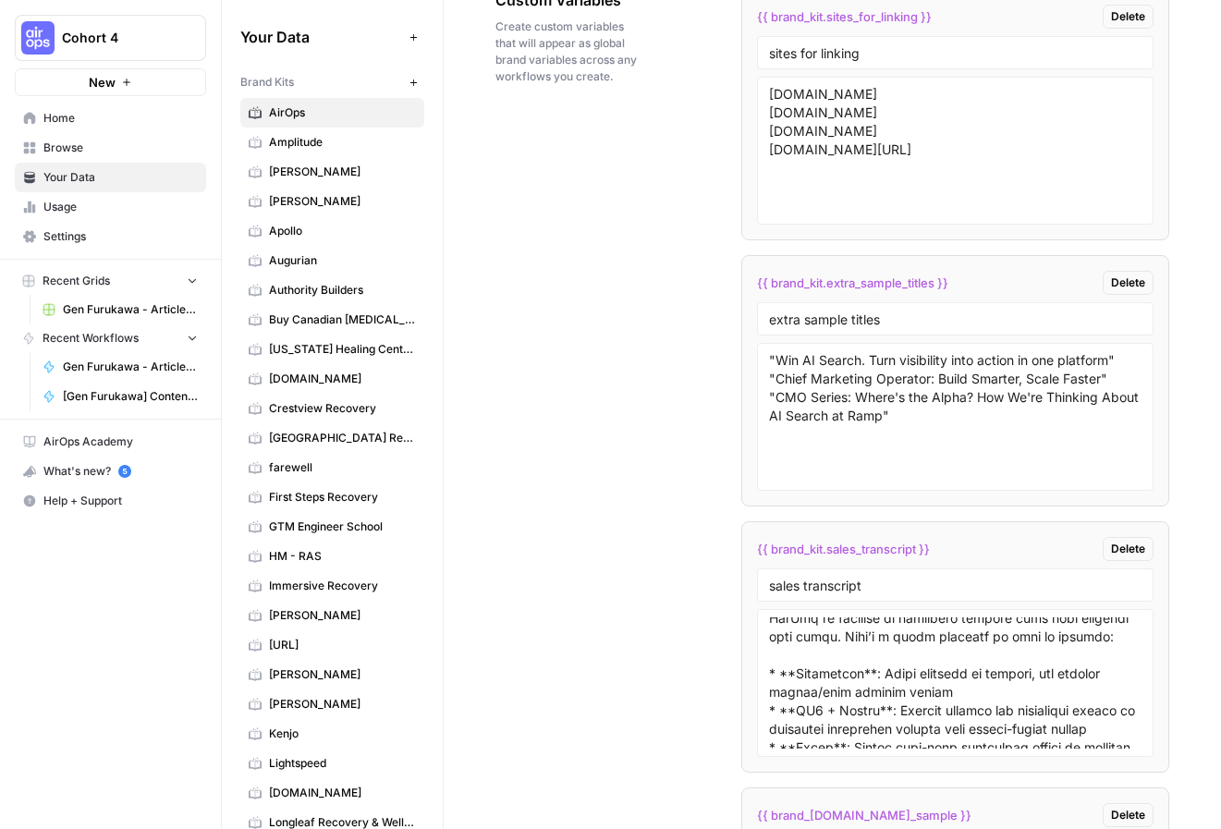
click at [104, 367] on span "Gen Furukawa - Article from keywords" at bounding box center [130, 367] width 135 height 17
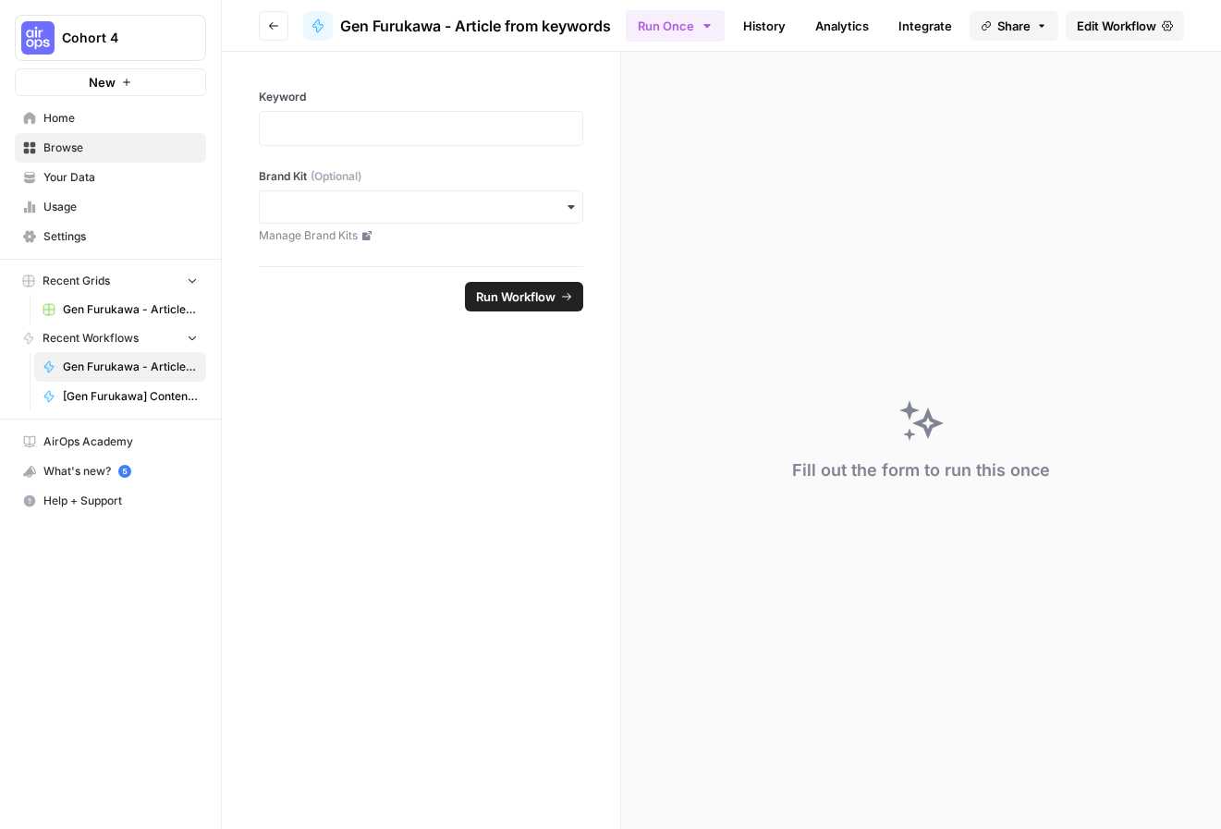
click at [971, 17] on span "Edit Workflow" at bounding box center [1117, 26] width 80 height 18
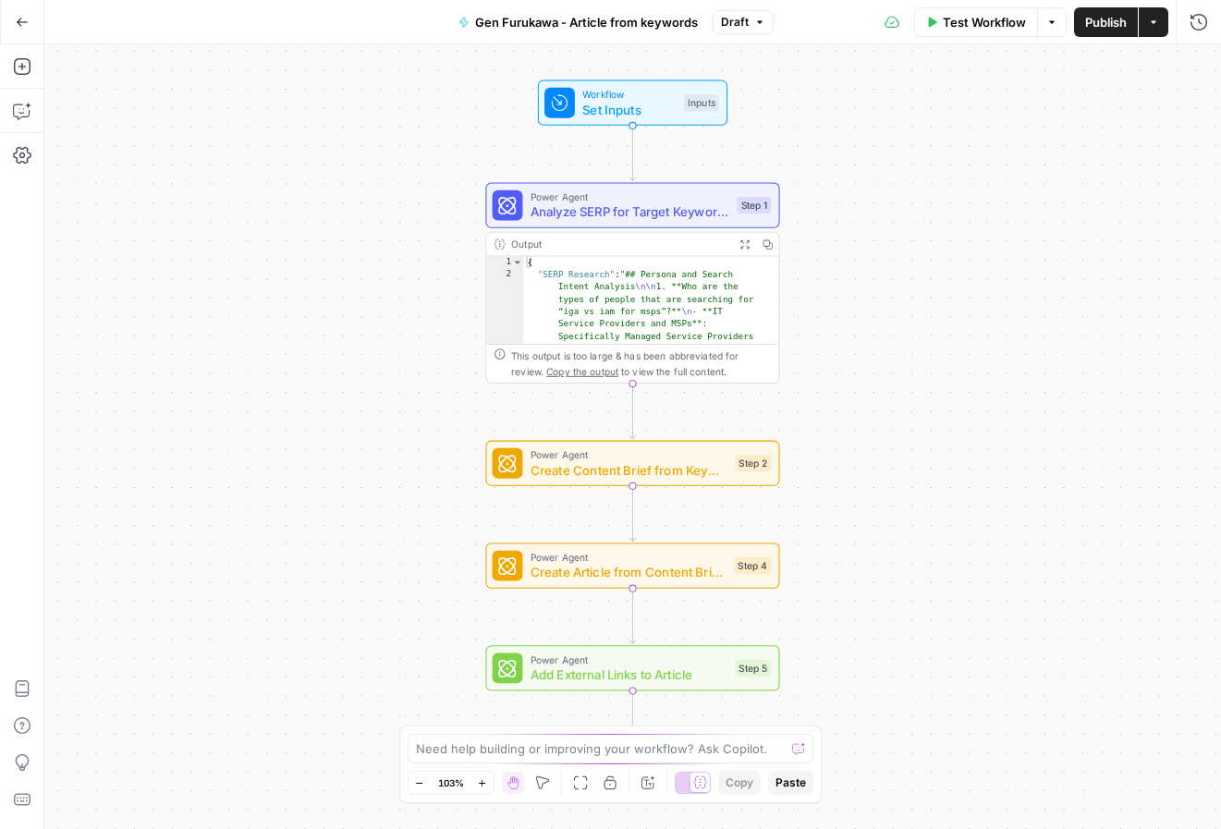
click at [594, 470] on span "Create Content Brief from Keyword" at bounding box center [629, 469] width 197 height 19
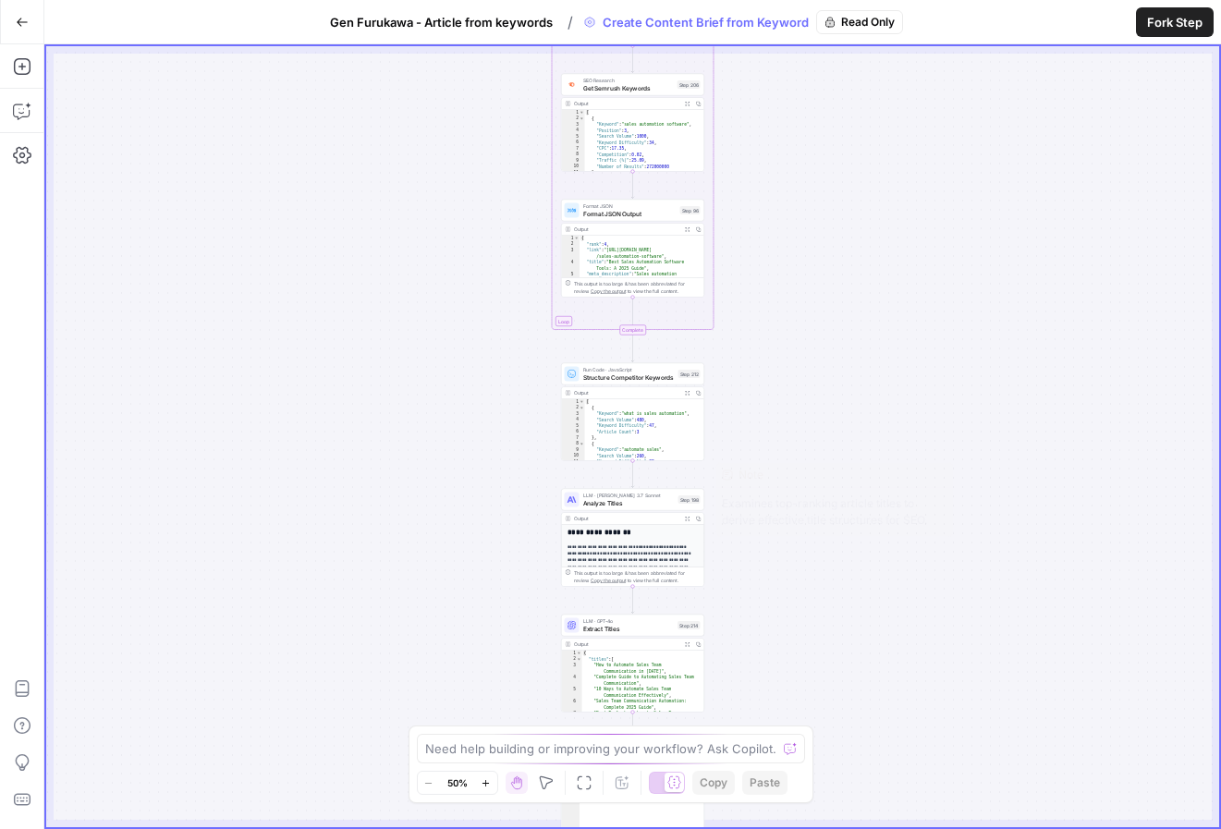
click at [768, 578] on div "Workflow Set Inputs Inputs Google Search Perform Google Search Step 51 Output E…" at bounding box center [632, 436] width 1173 height 781
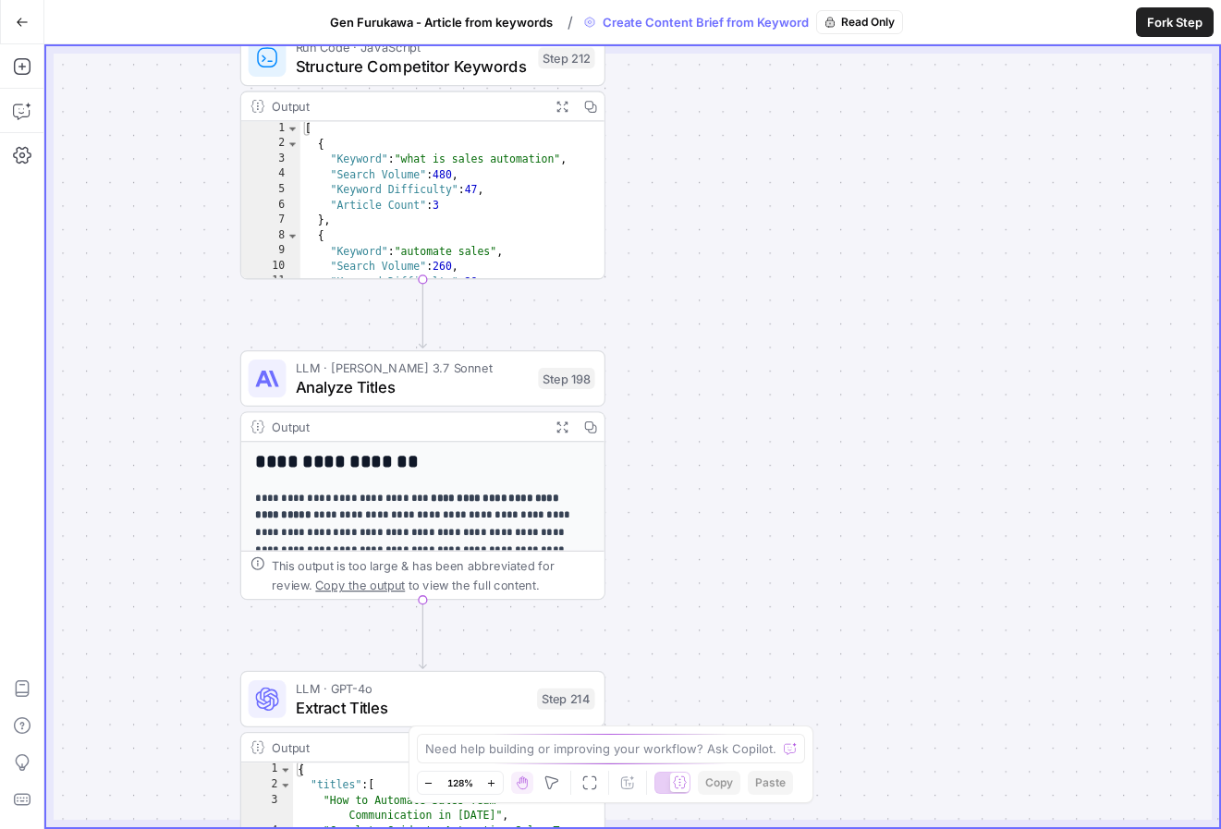
click at [361, 397] on span "Analyze Titles" at bounding box center [412, 387] width 233 height 24
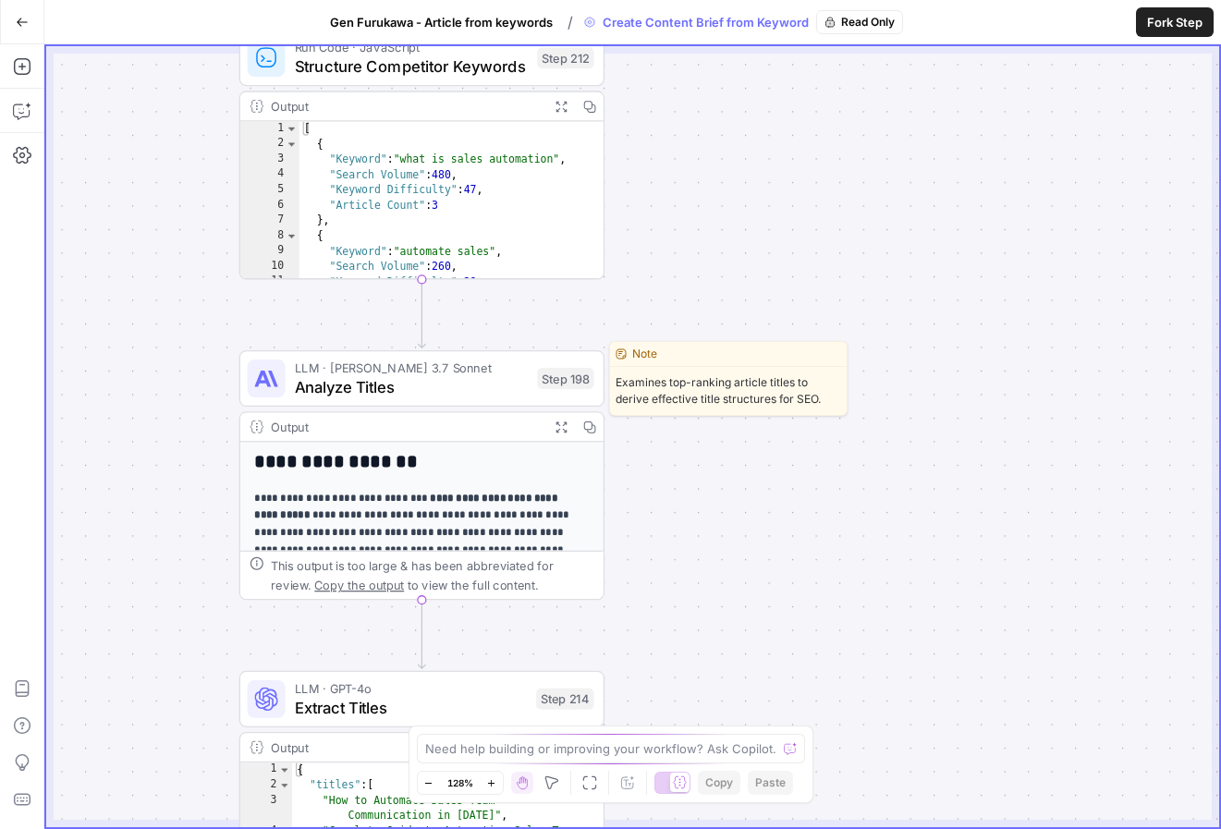
click at [361, 379] on span "Analyze Titles" at bounding box center [411, 387] width 233 height 24
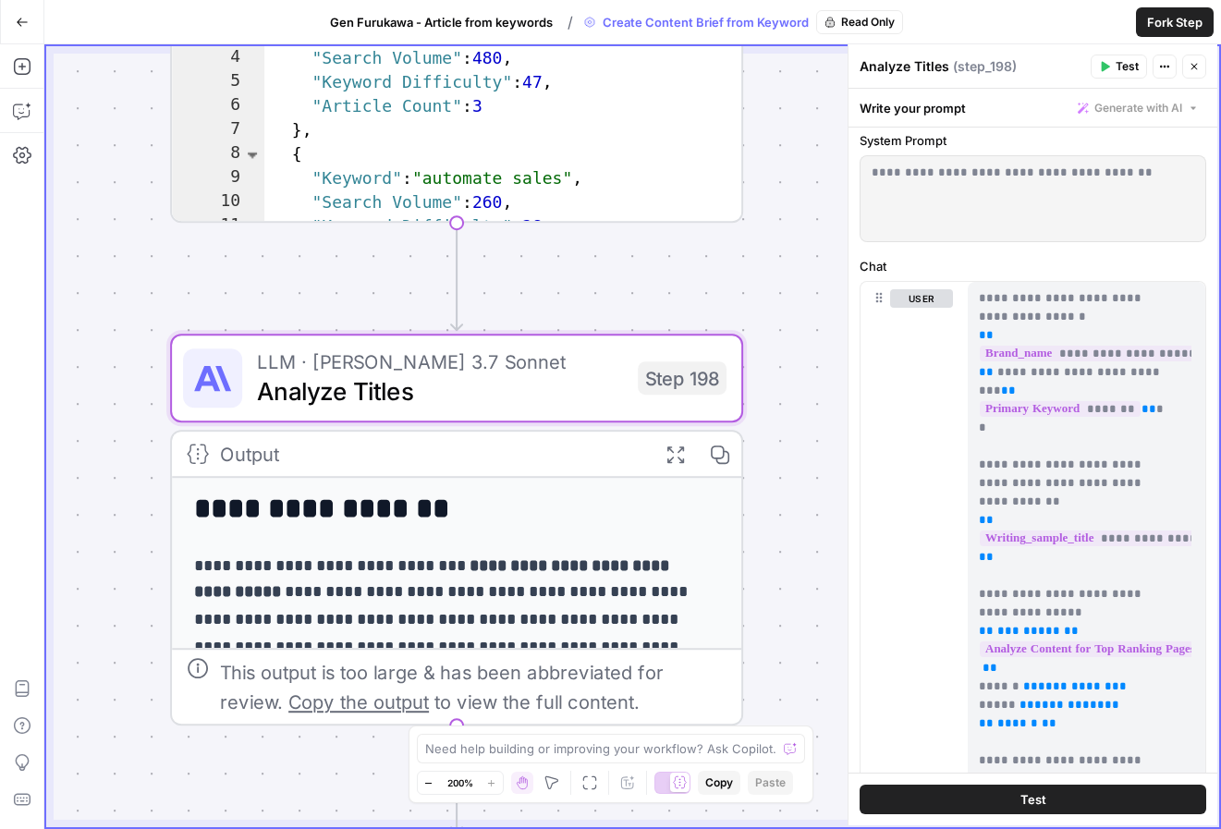
click at [971, 58] on button "Close" at bounding box center [1194, 67] width 24 height 24
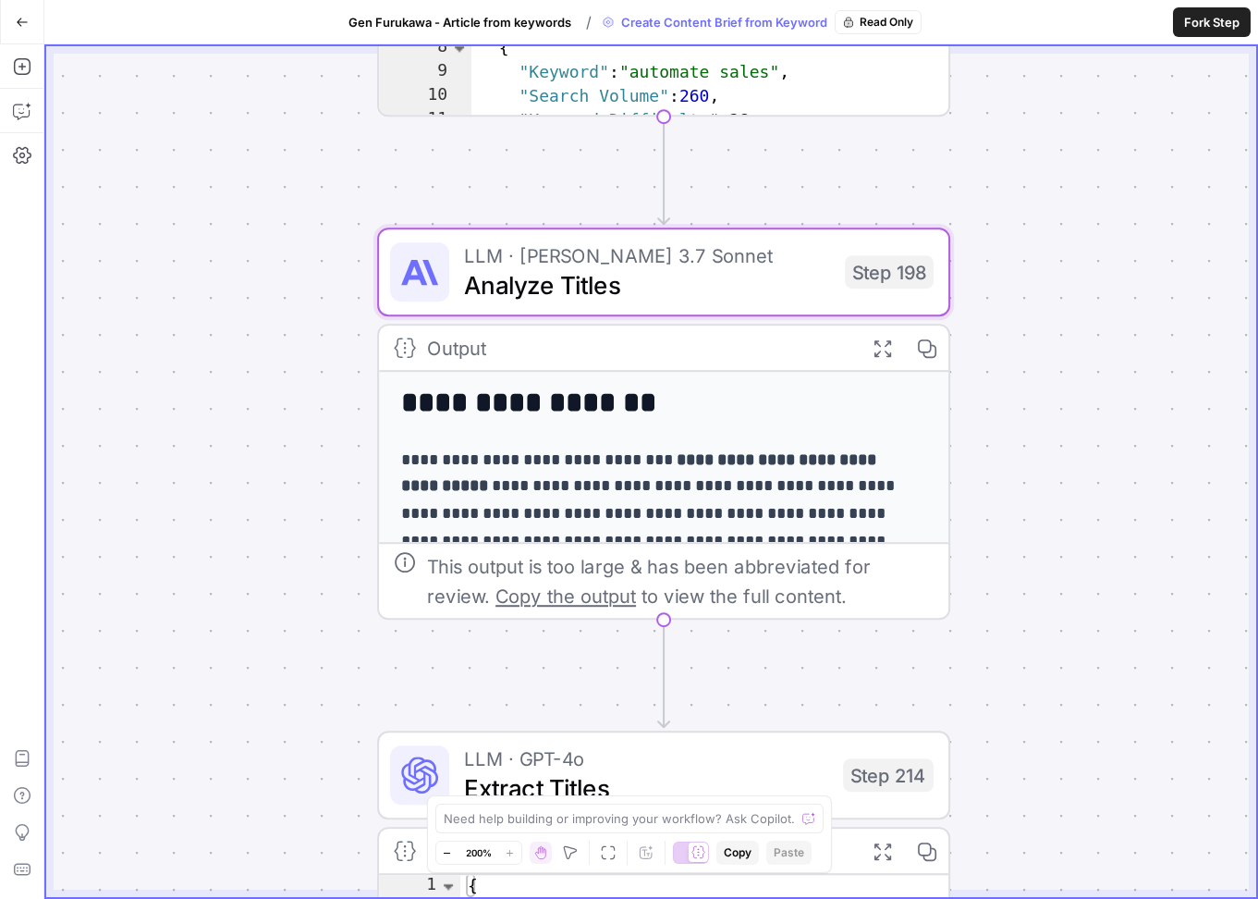
drag, startPoint x: 819, startPoint y: 659, endPoint x: 1026, endPoint y: 552, distance: 233.2
click at [971, 552] on div "Workflow Set Inputs Inputs Google Search Perform Google Search Step 51 Output E…" at bounding box center [651, 471] width 1210 height 851
